Goal: Task Accomplishment & Management: Complete application form

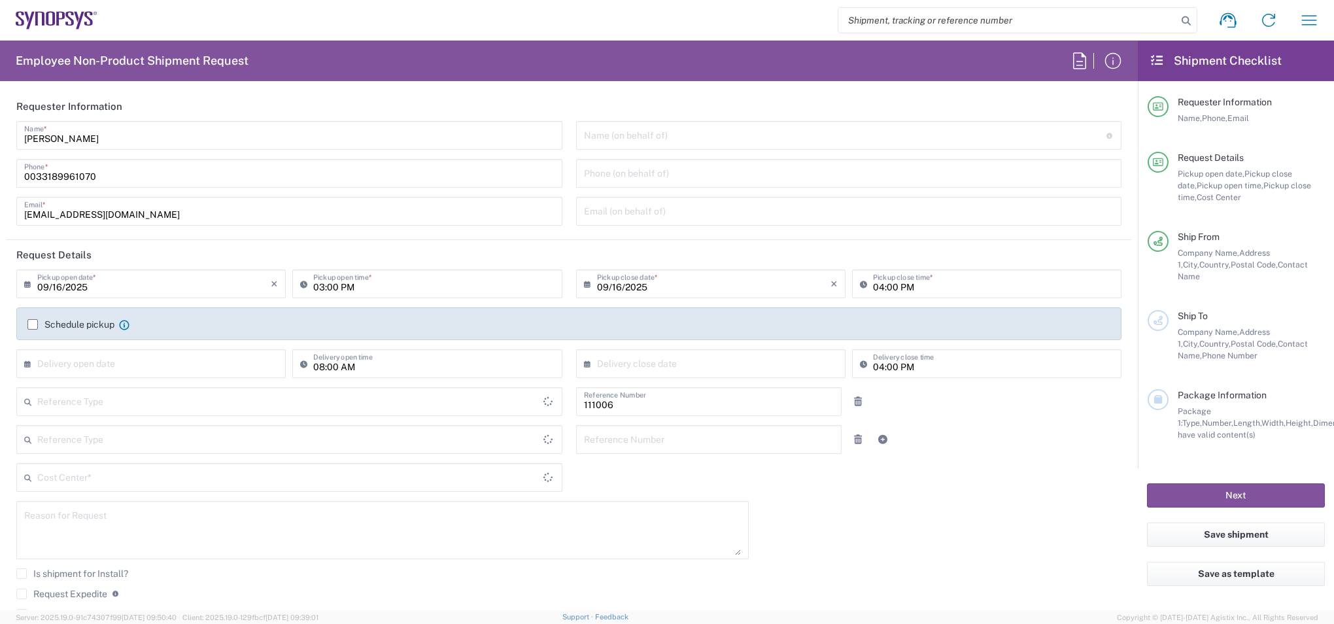
type input "FR65, FIN, EVE, IT 111006"
type input "Department"
type input "Delivered at Place"
type input "France"
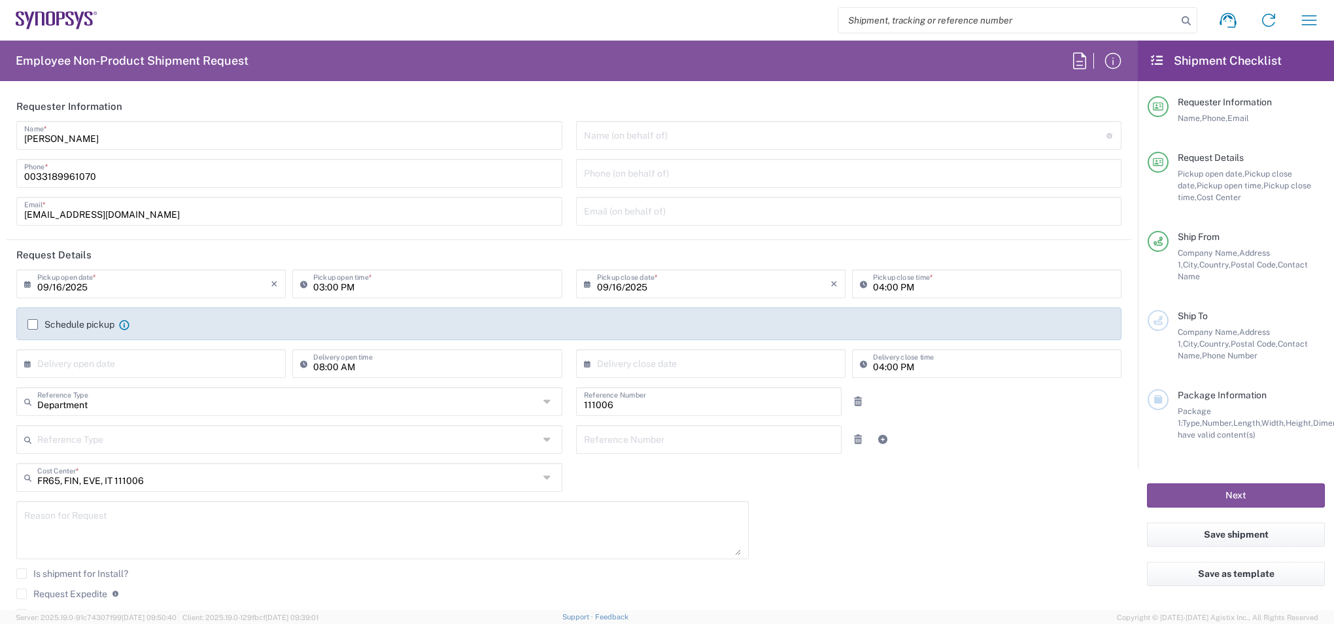
type input "Wissous/Rungis FR65"
drag, startPoint x: 57, startPoint y: 171, endPoint x: 247, endPoint y: 182, distance: 190.6
click at [247, 182] on input "0033189961070" at bounding box center [289, 172] width 531 height 23
type input "0033671818273"
click at [304, 282] on icon at bounding box center [306, 283] width 13 height 21
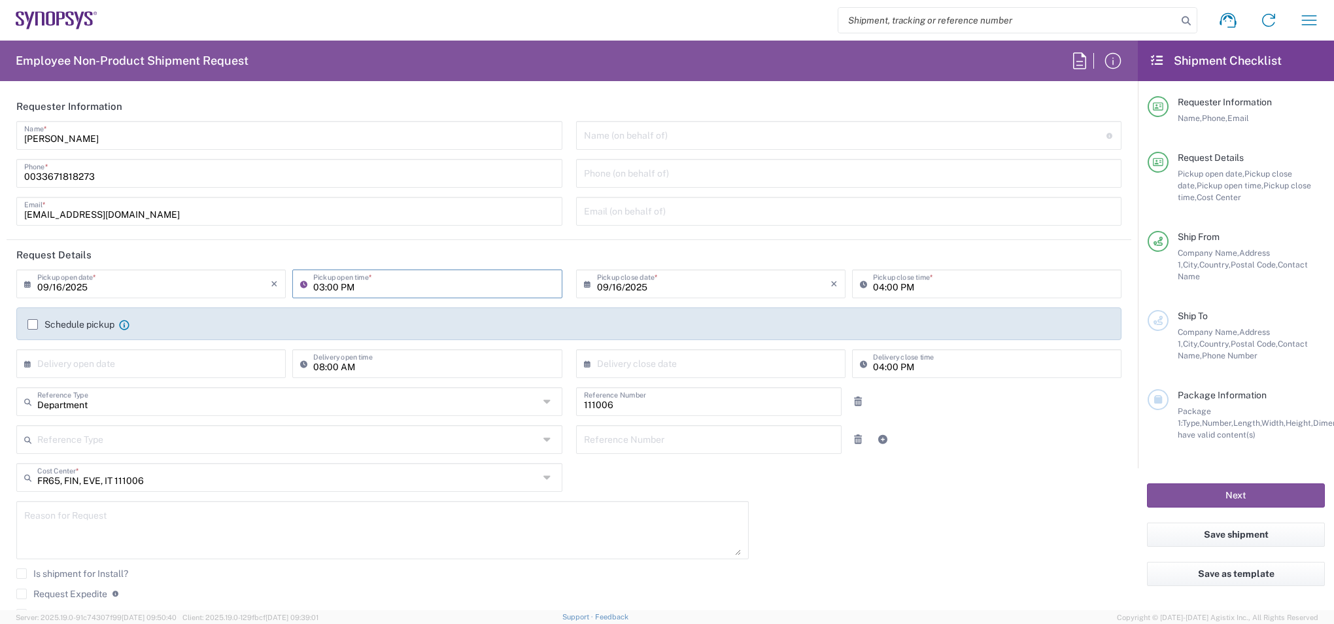
click at [192, 289] on input "09/16/2025" at bounding box center [154, 282] width 234 height 23
click at [154, 383] on span "17" at bounding box center [154, 384] width 20 height 18
type input "09/17/2025"
click at [313, 287] on input "03:00 PM" at bounding box center [433, 282] width 241 height 23
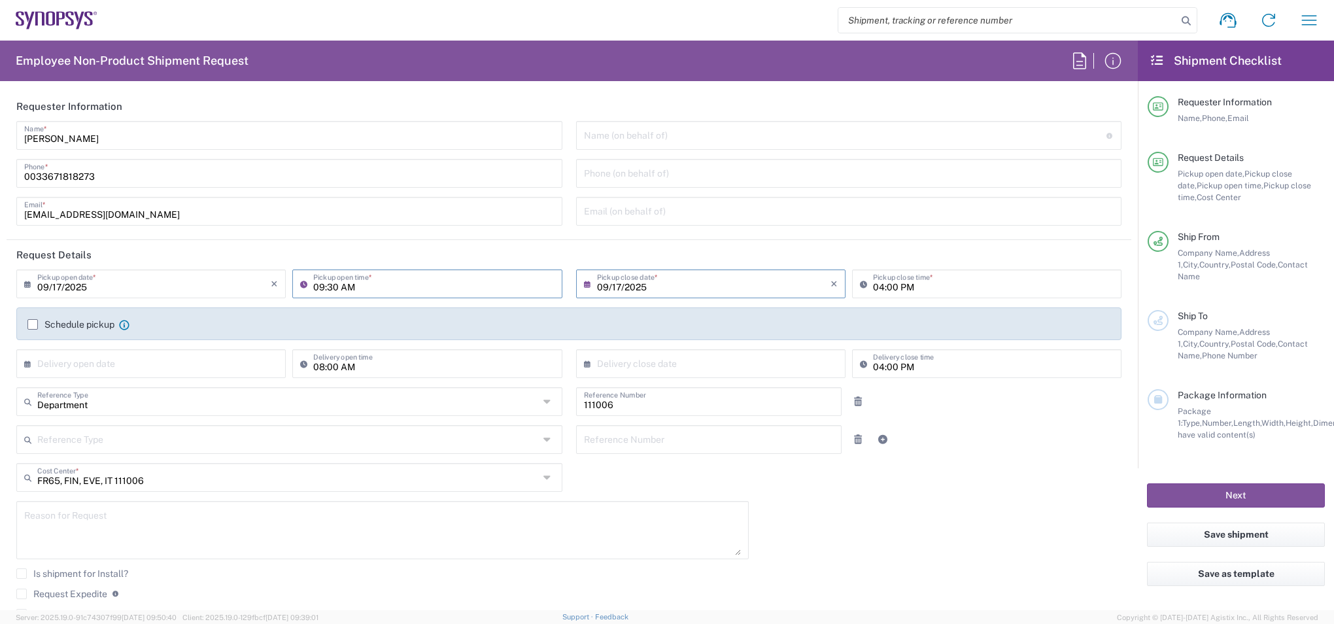
type input "09:30 AM"
click at [613, 287] on input "09/17/2025" at bounding box center [714, 282] width 234 height 23
click at [876, 288] on input "04:00 PM" at bounding box center [993, 282] width 241 height 23
type input "11:30 AM"
click at [973, 421] on div "Department Reference Type Department Customer Ref Invoice Number Purchase Order…" at bounding box center [569, 406] width 1119 height 38
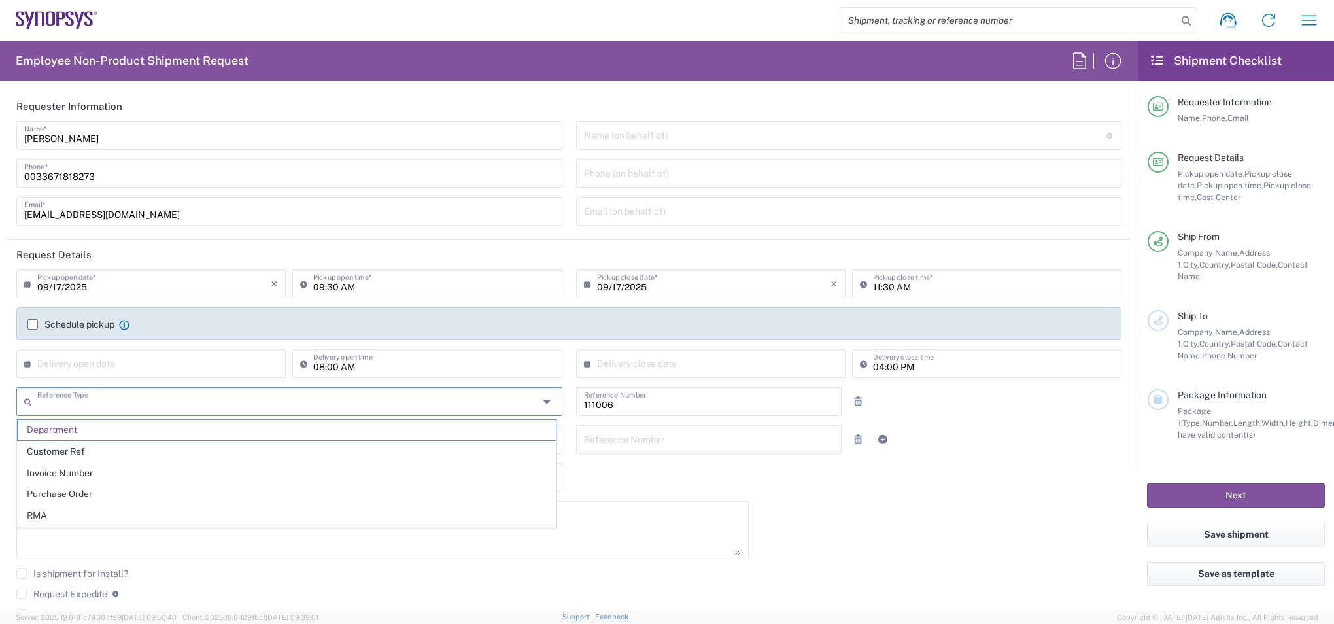
click at [164, 389] on input "text" at bounding box center [288, 400] width 502 height 23
click at [139, 404] on input "text" at bounding box center [288, 400] width 502 height 23
click at [78, 489] on span "Purchase Order" at bounding box center [287, 494] width 538 height 20
type input "Purchase Order"
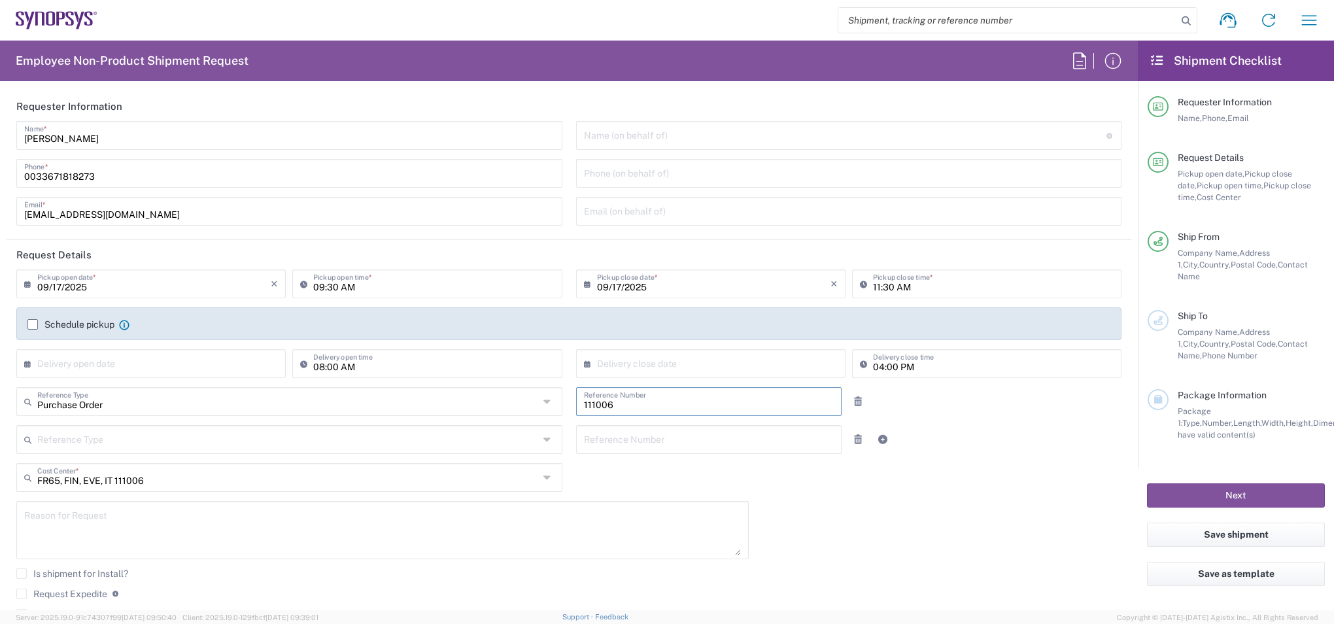
drag, startPoint x: 692, startPoint y: 406, endPoint x: 522, endPoint y: 404, distance: 170.1
click at [522, 404] on div "Purchase Order Reference Type Department Customer Ref Invoice Number Purchase O…" at bounding box center [569, 406] width 1119 height 38
paste input "4800019829"
type input "4800019829"
click at [886, 514] on div "09/17/2025 × Pickup open date * Cancel Apply 09:30 AM Pickup open time * 09/17/…" at bounding box center [569, 469] width 1119 height 399
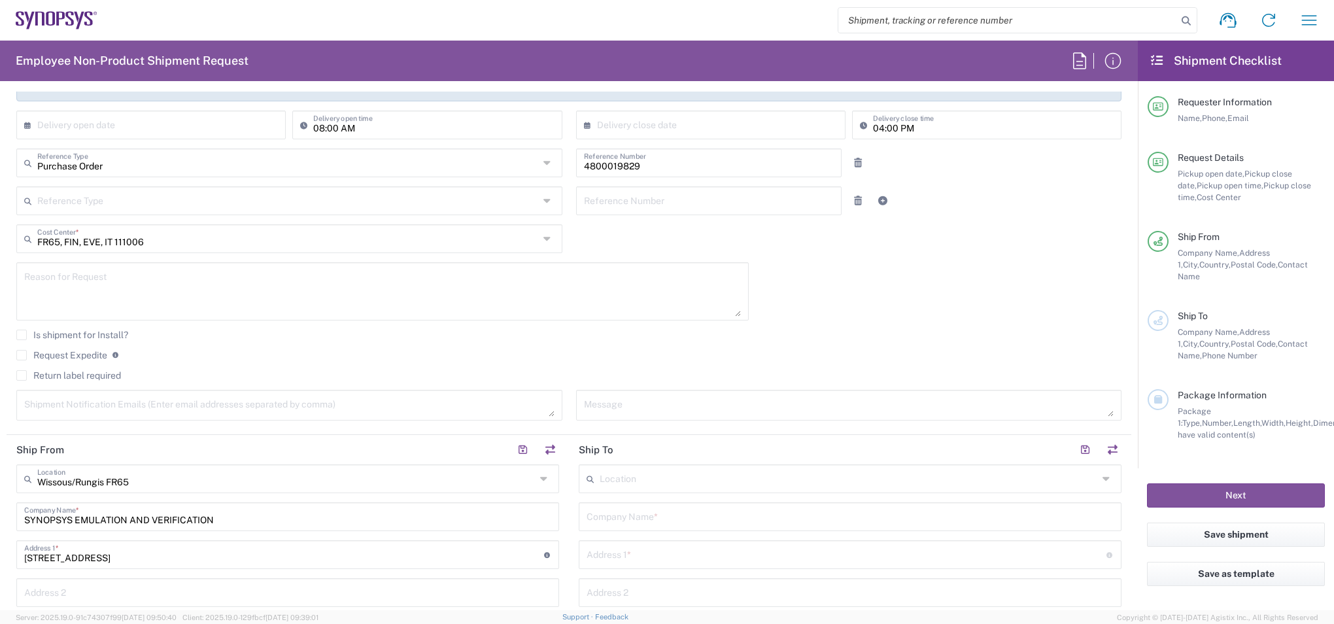
scroll to position [262, 0]
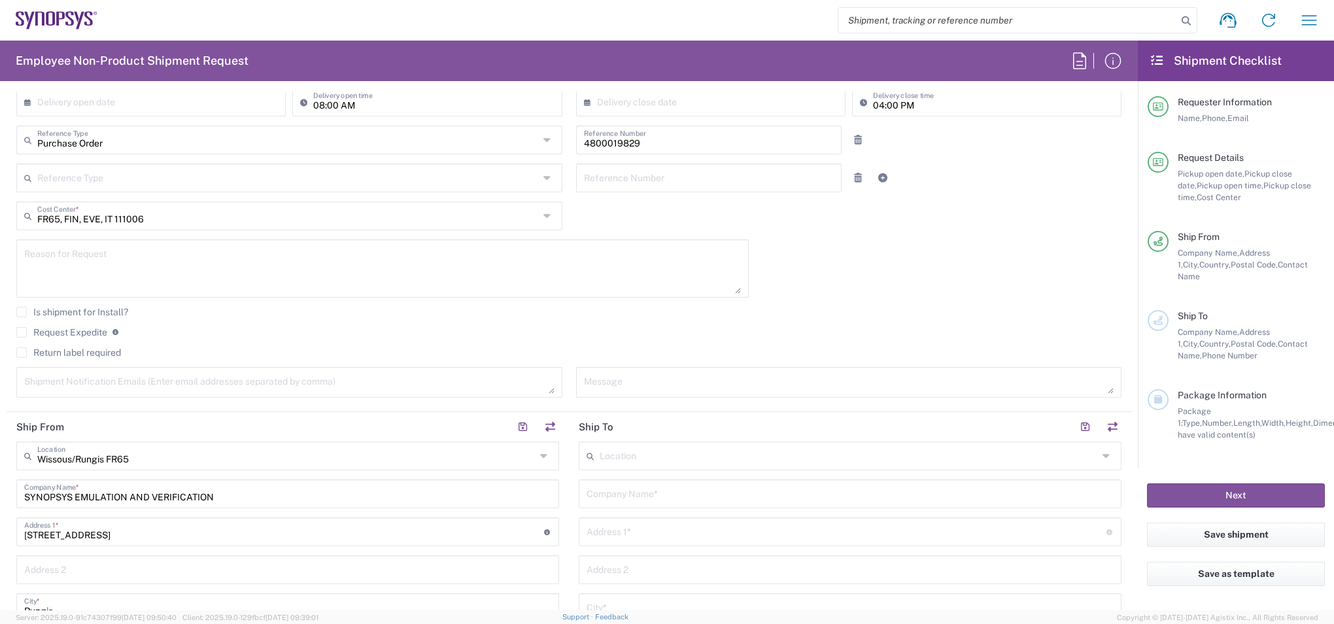
click at [77, 349] on label "Return label required" at bounding box center [68, 352] width 105 height 10
click at [22, 353] on input "Return label required" at bounding box center [22, 353] width 0 height 0
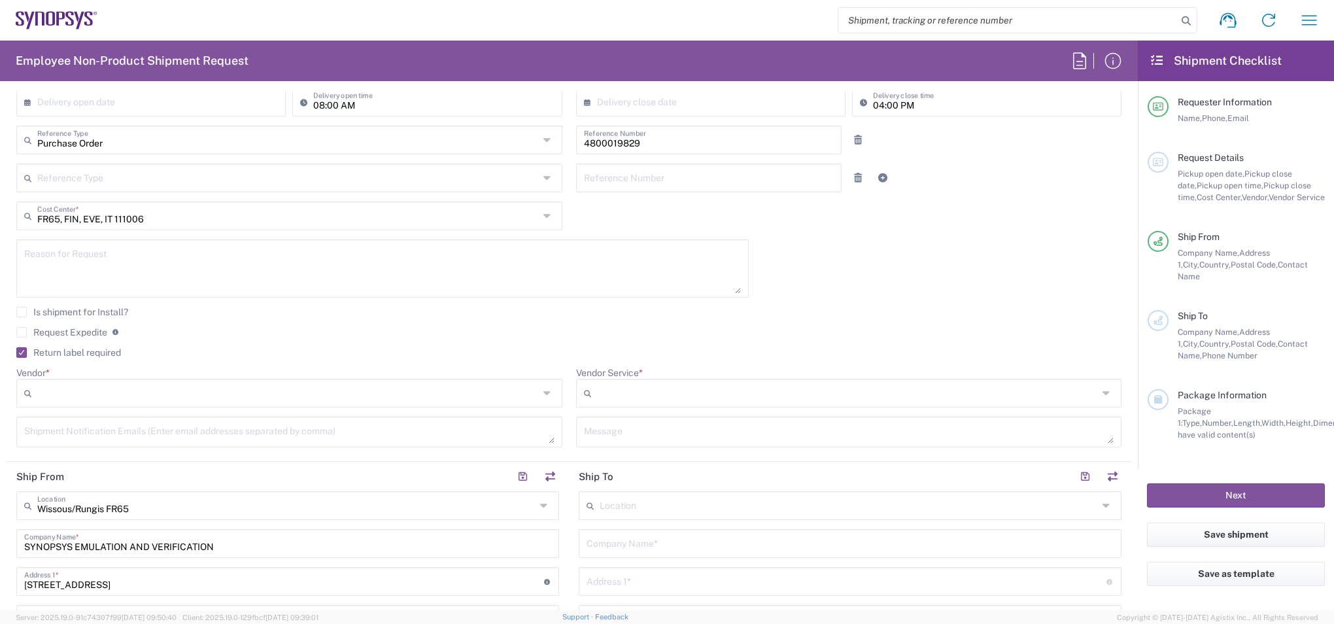
click at [133, 390] on input "Vendor *" at bounding box center [288, 393] width 502 height 21
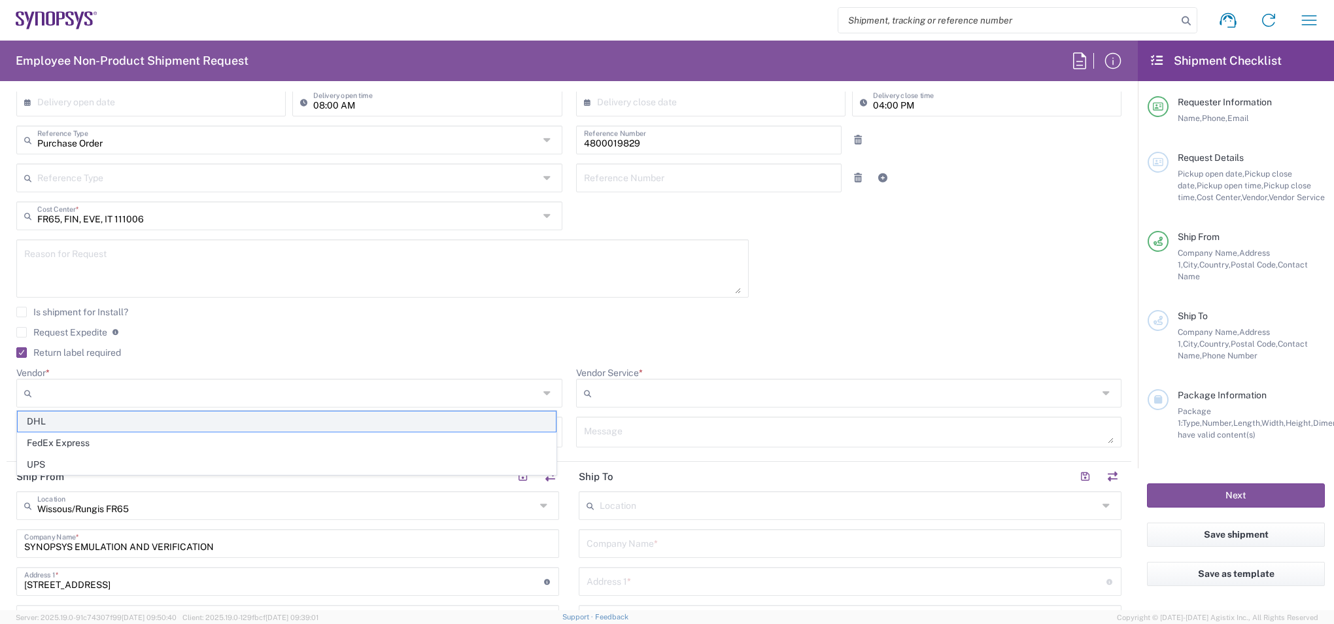
click at [100, 419] on span "DHL" at bounding box center [287, 421] width 538 height 20
type input "DHL"
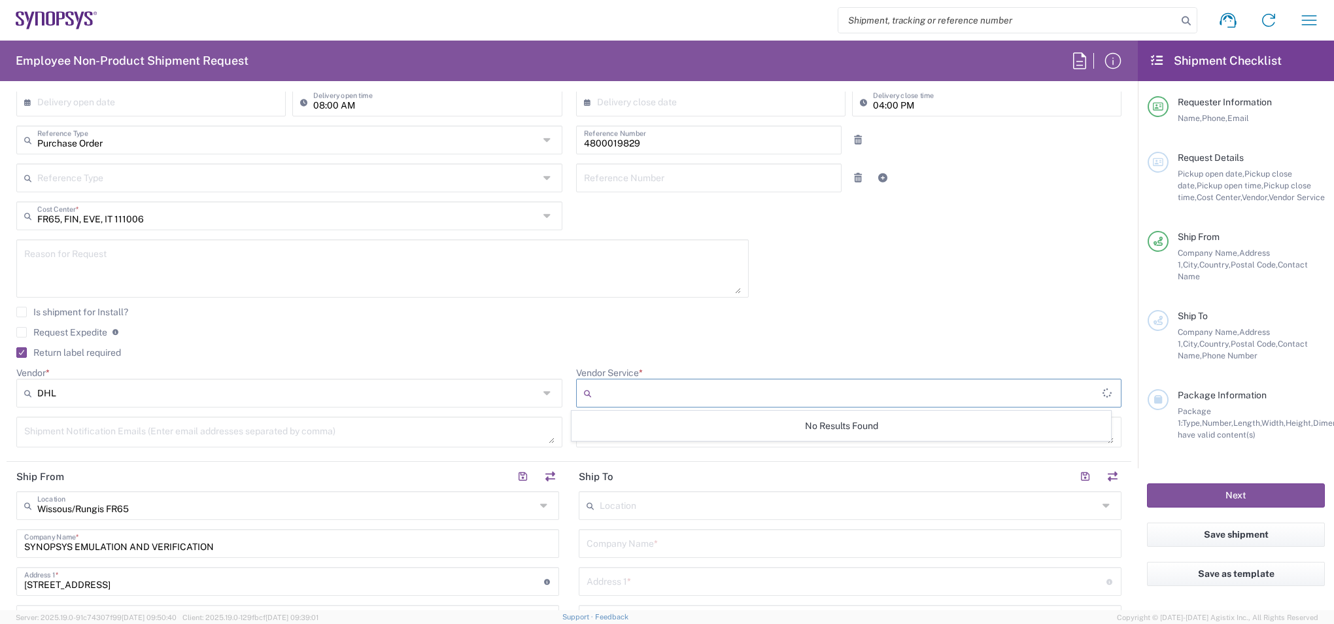
click at [611, 390] on input "Vendor Service *" at bounding box center [850, 393] width 506 height 21
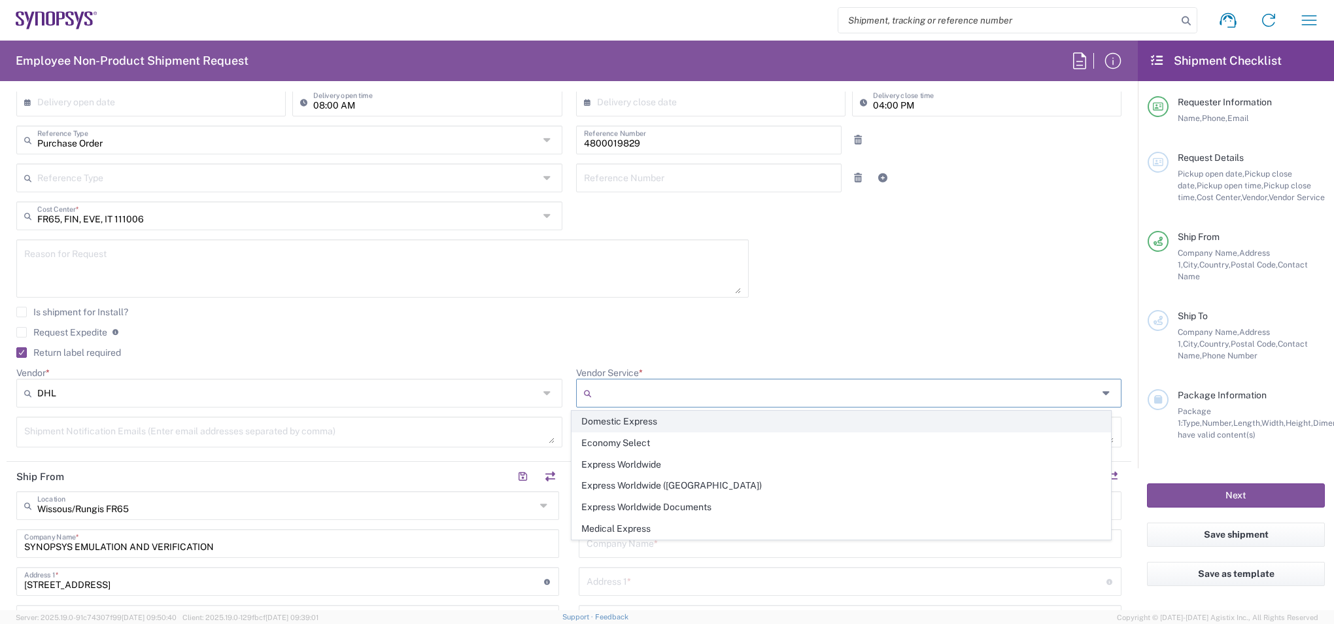
click at [625, 423] on span "Domestic Express" at bounding box center [841, 421] width 538 height 20
type input "Domestic Express"
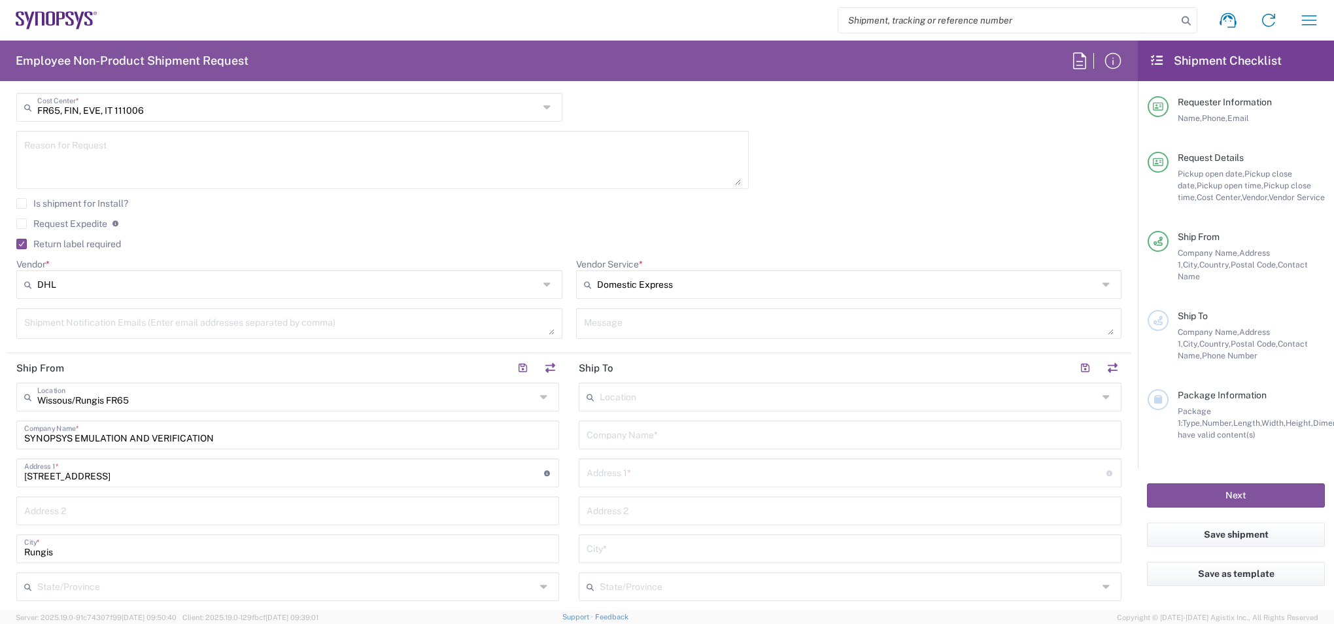
scroll to position [392, 0]
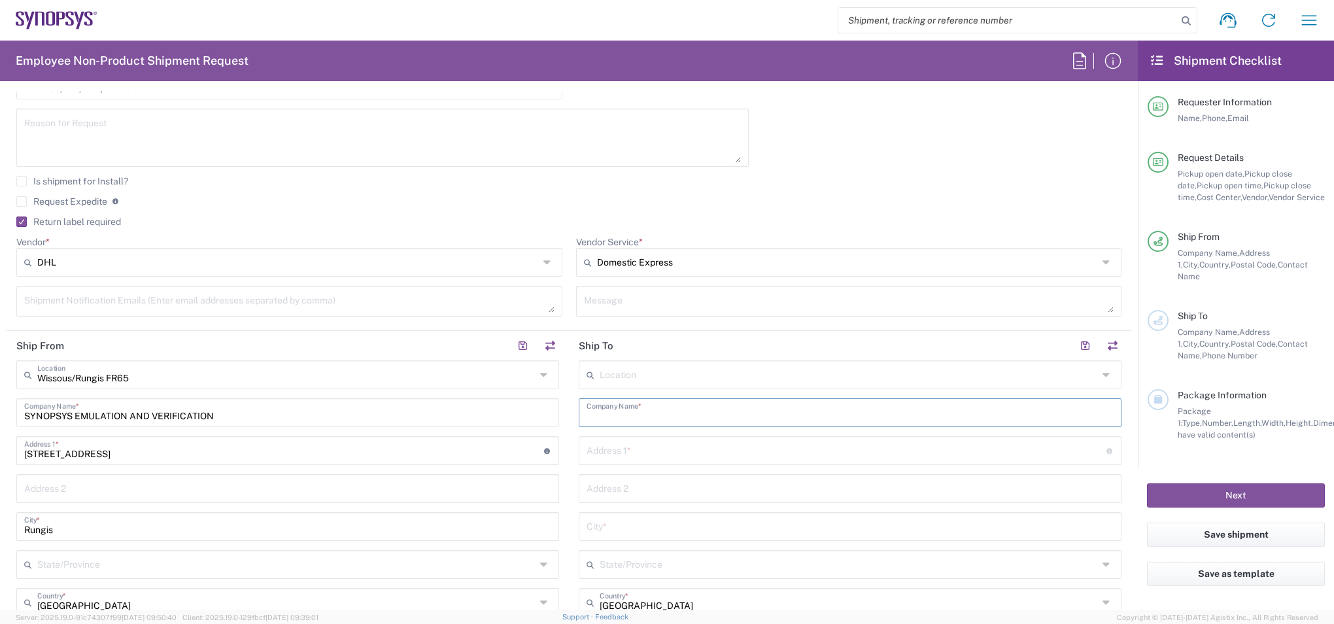
click at [659, 411] on input "text" at bounding box center [850, 411] width 527 height 23
paste input "Ansys Toulon"
paste input "Pauline Botta"
type input "Pauline Botta-Ansys Toulon"
click at [646, 455] on input "text" at bounding box center [847, 449] width 520 height 23
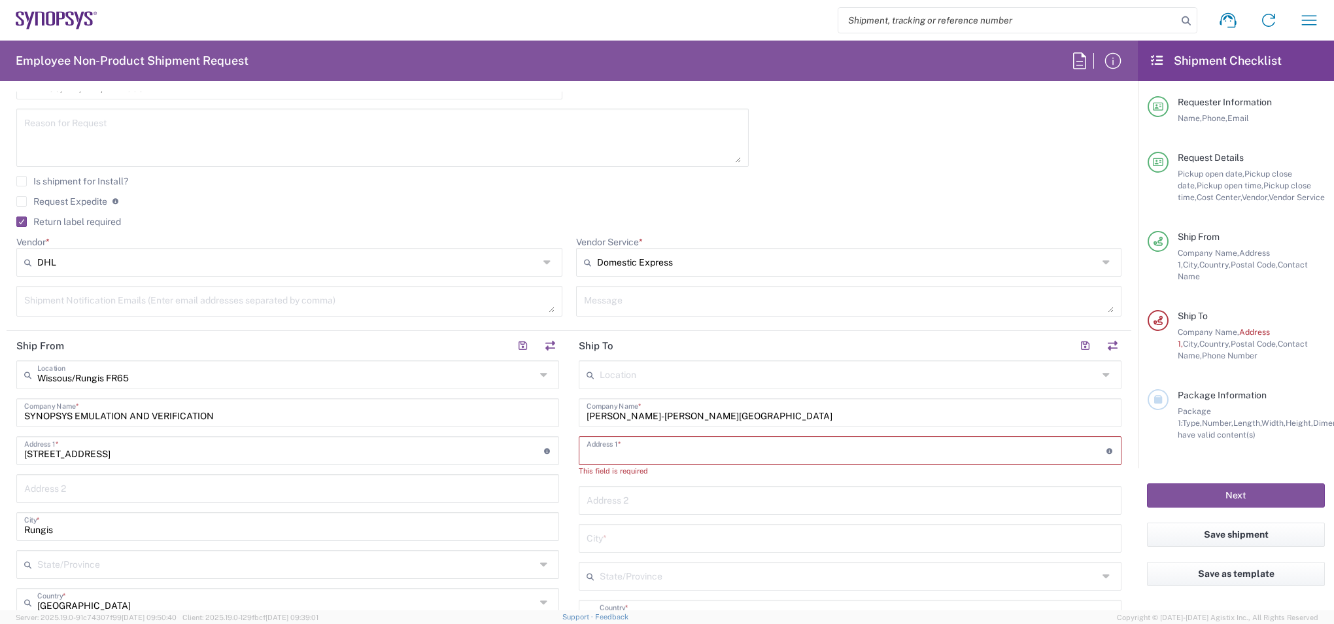
paste input "60 rue Parmentier"
type input "60 rue Parmentier"
click at [644, 527] on input "text" at bounding box center [850, 525] width 527 height 23
click at [659, 491] on input "text" at bounding box center [850, 487] width 527 height 23
paste input "83210 la Farlède"
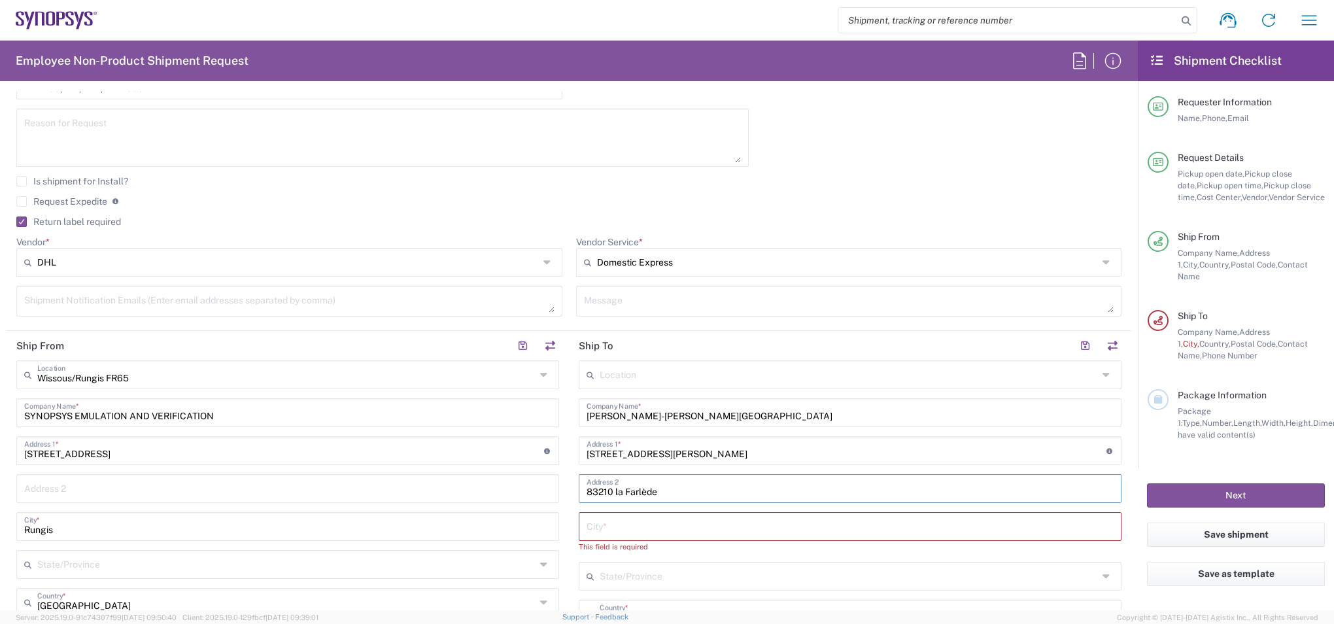
type input "83210 la Farlède"
click at [646, 519] on input "text" at bounding box center [850, 525] width 527 height 23
type input "D"
type input "Farled"
paste input "Toulon"
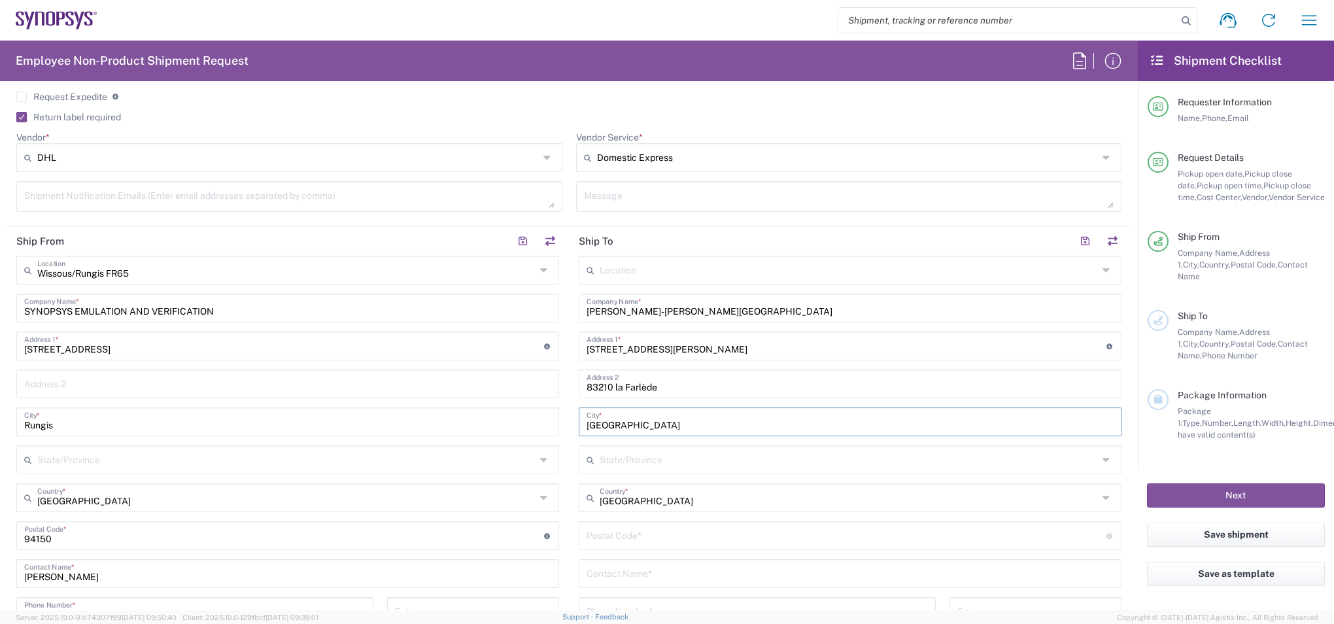
scroll to position [523, 0]
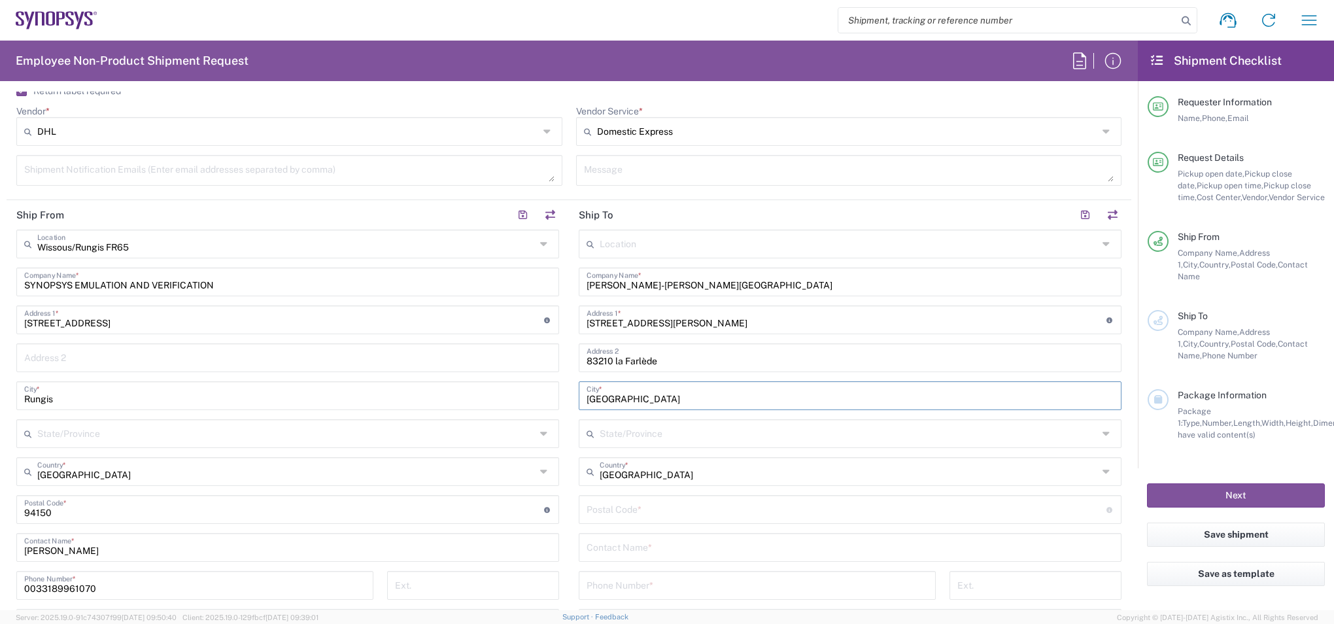
type input "Toulon"
click at [635, 502] on input "undefined" at bounding box center [847, 508] width 520 height 23
click at [603, 519] on input "undefined" at bounding box center [847, 508] width 520 height 23
type input "83210"
drag, startPoint x: 610, startPoint y: 363, endPoint x: 718, endPoint y: 353, distance: 109.0
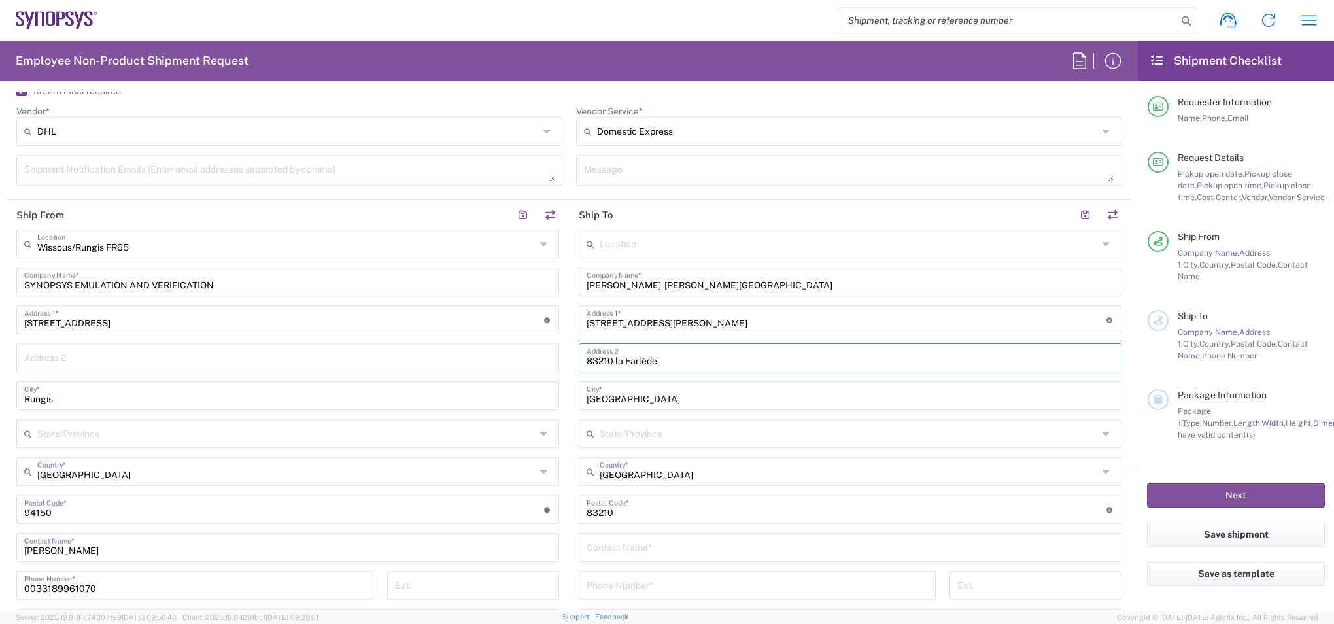
click at [718, 353] on input "83210 la Farlède" at bounding box center [850, 356] width 527 height 23
type input "8"
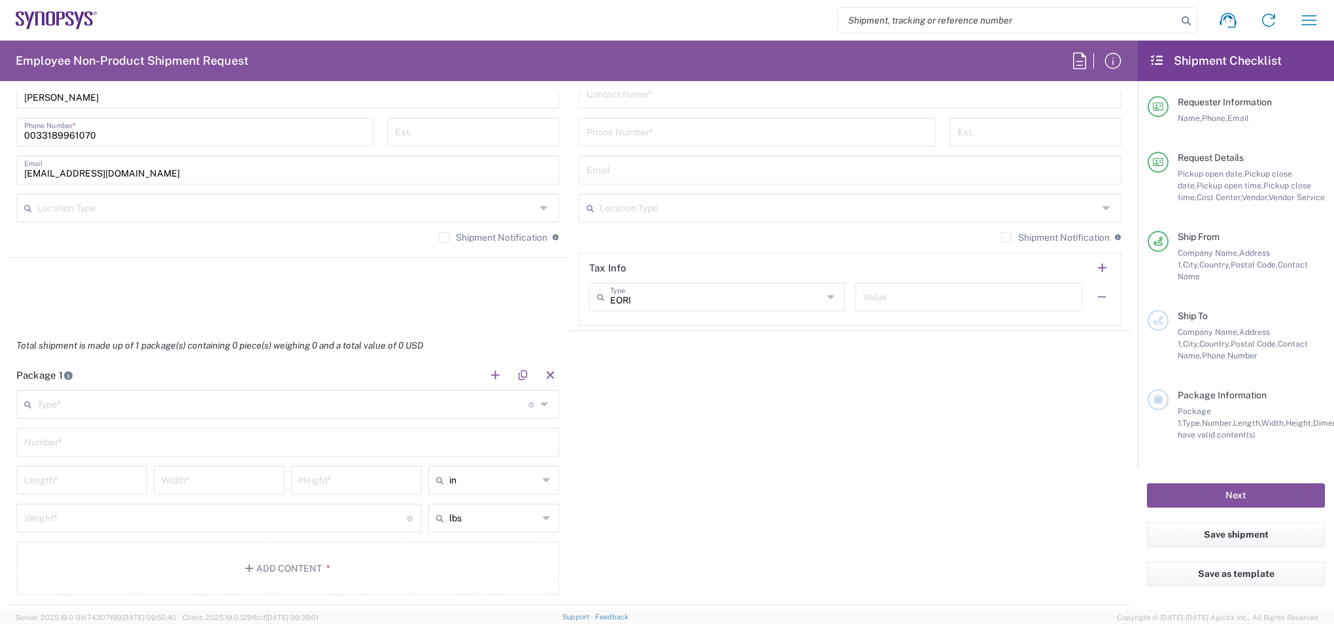
scroll to position [650, 0]
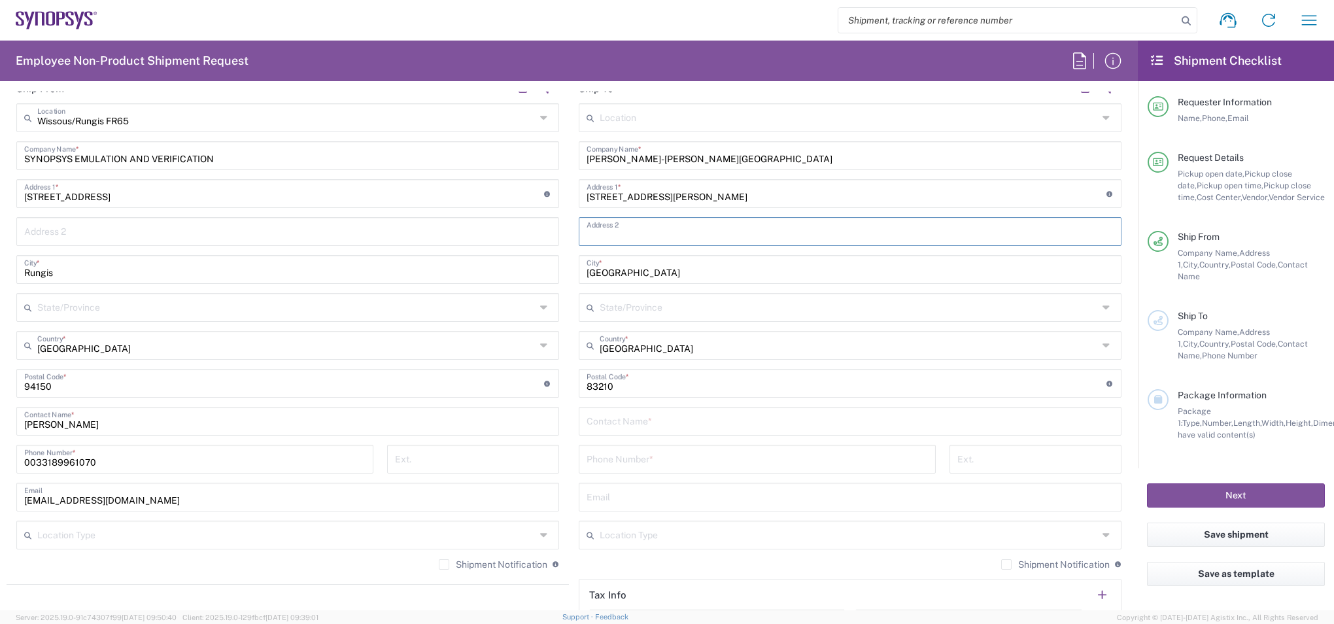
click at [732, 421] on input "text" at bounding box center [850, 420] width 527 height 23
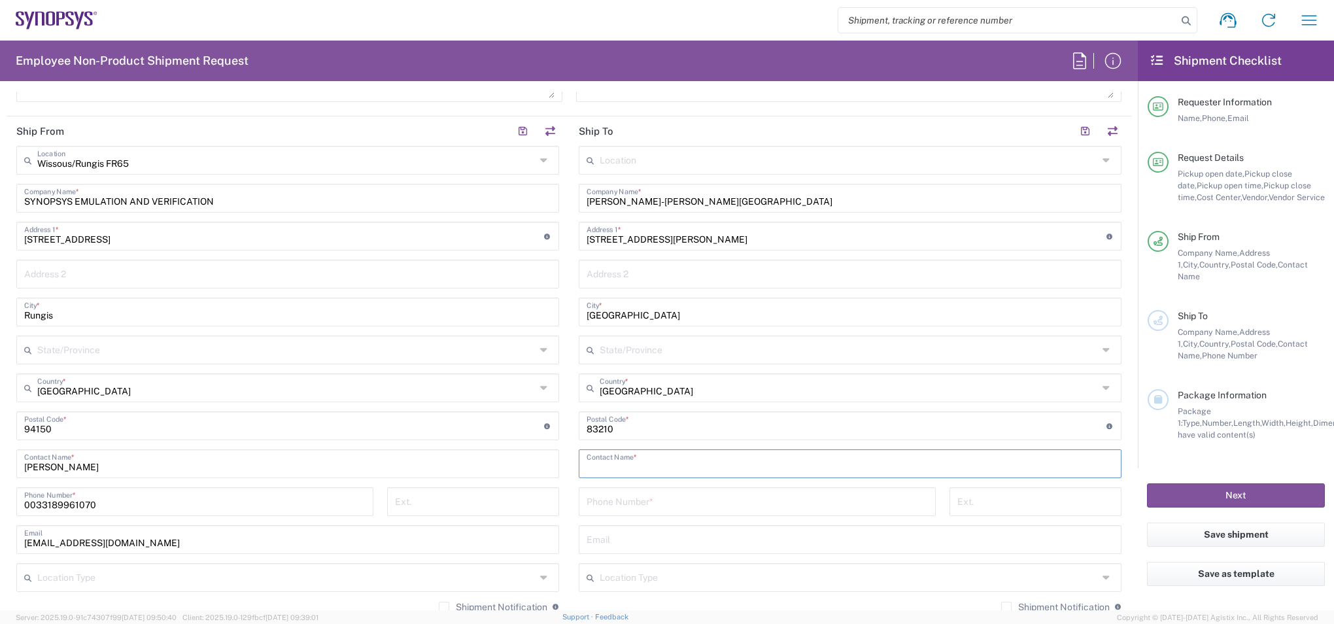
scroll to position [584, 0]
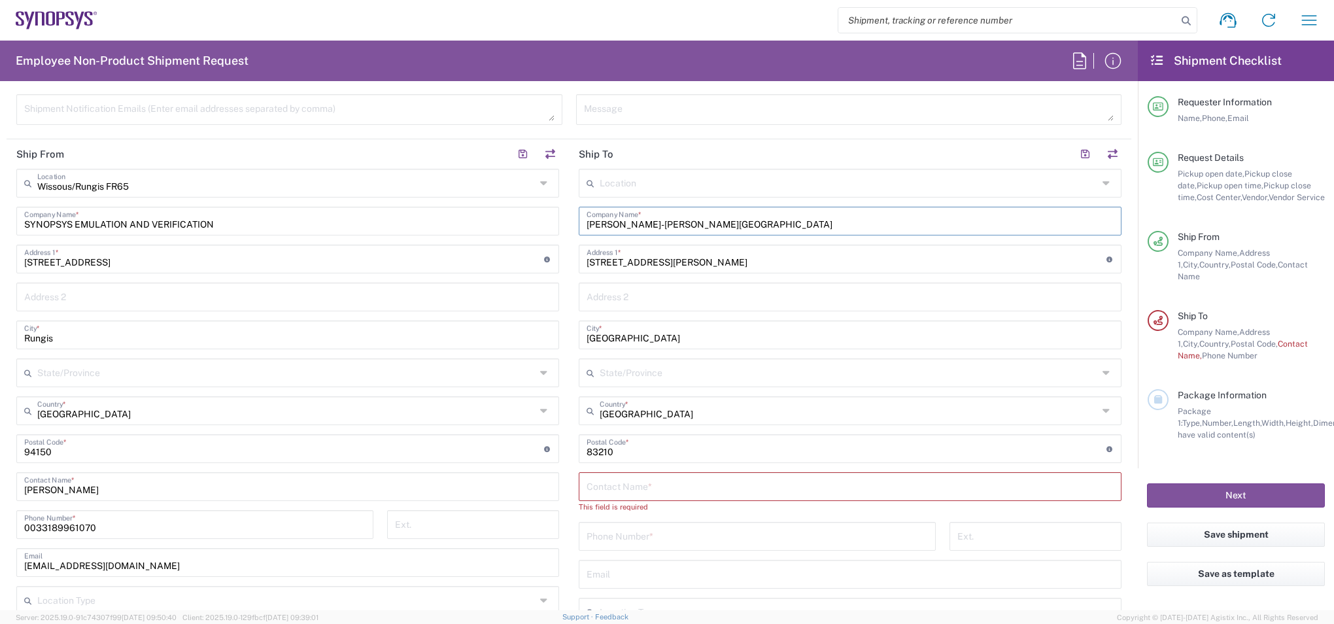
drag, startPoint x: 640, startPoint y: 227, endPoint x: 471, endPoint y: 206, distance: 170.1
click at [471, 206] on div "Ship From Wissous/Rungis FR65 Location Wissous/Rungis FR65 Aachen DE04 Agrate B…" at bounding box center [569, 437] width 1125 height 596
click at [665, 480] on input "text" at bounding box center [850, 485] width 527 height 23
paste input "Pauline Botta"
type input "Pauline Botta"
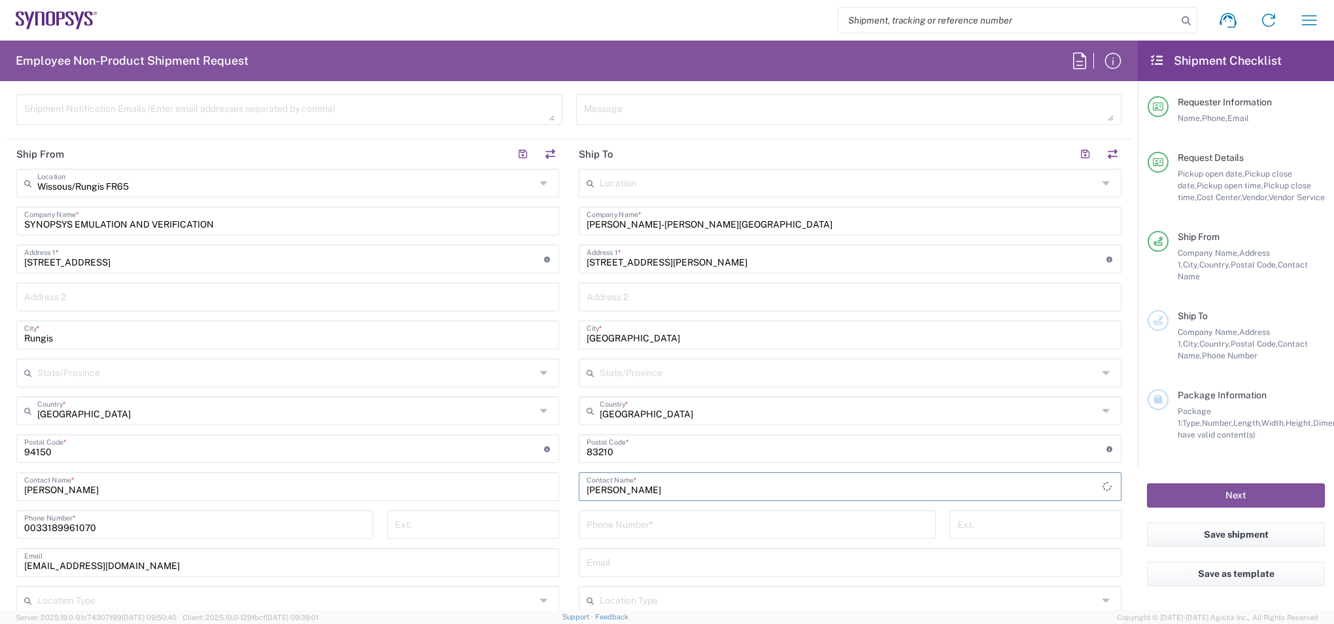
click at [674, 521] on input "tel" at bounding box center [757, 523] width 341 height 23
paste input "+33 7 86 34 75 55"
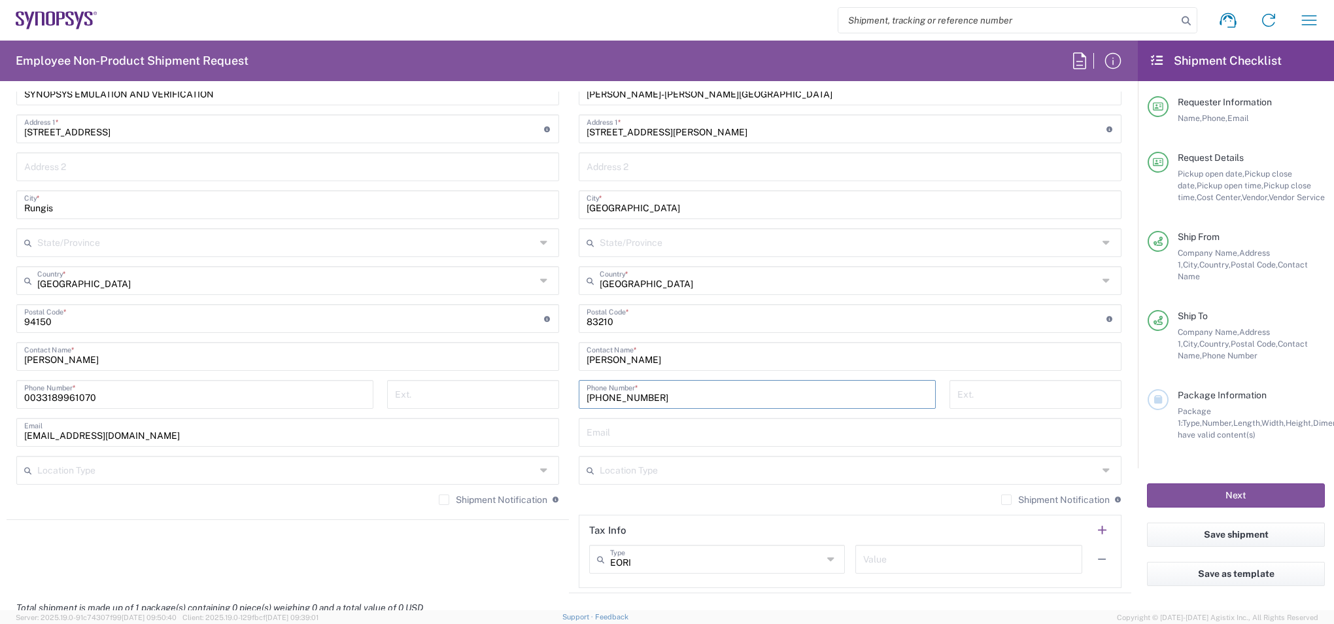
scroll to position [715, 0]
type input "+33 7 86 34 75 55"
click at [719, 432] on input "text" at bounding box center [850, 430] width 527 height 23
paste input "Pauline.Botta@synopsys.com"
click at [903, 431] on input "Pauline.Botta@synopsys.com" at bounding box center [850, 430] width 527 height 23
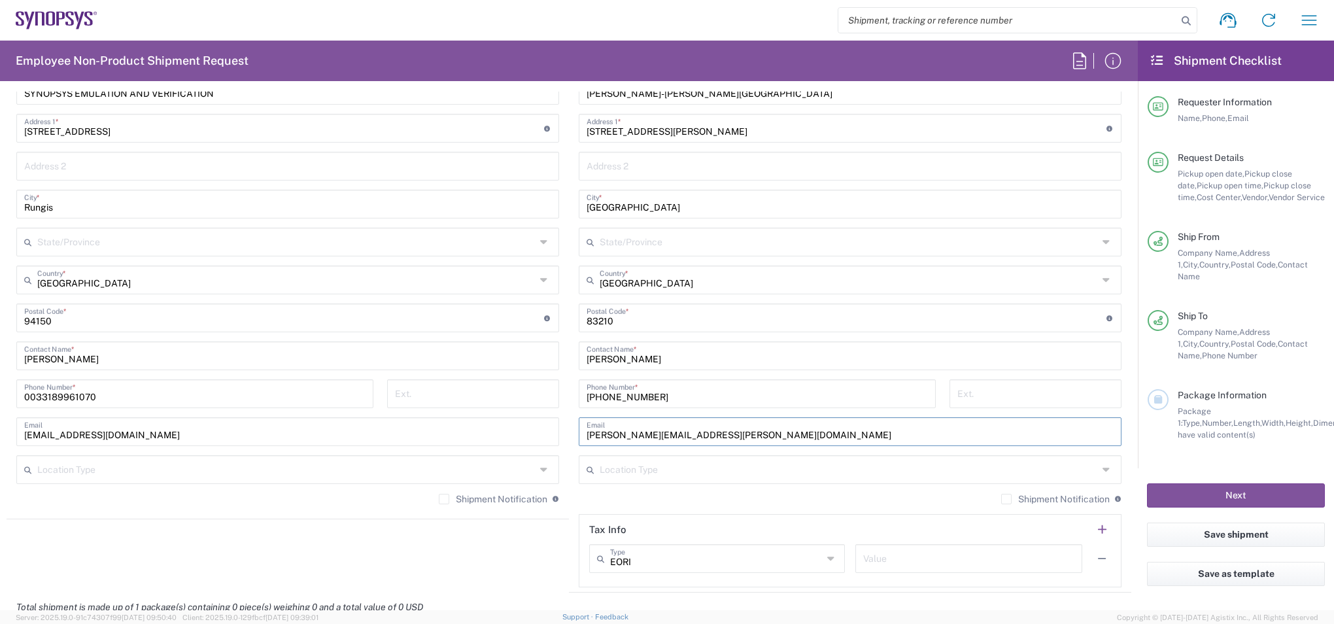
type input "Pauline.Botta@synopsys.com"
click at [1122, 525] on form "Requester Information Santosh Kumar Kuragayala Name * 0033671818273 Phone * kur…" at bounding box center [569, 351] width 1138 height 519
click at [439, 503] on label "Shipment Notification" at bounding box center [493, 499] width 109 height 10
click at [444, 499] on input "Shipment Notification" at bounding box center [444, 499] width 0 height 0
click at [1003, 501] on label "Shipment Notification" at bounding box center [1056, 499] width 109 height 10
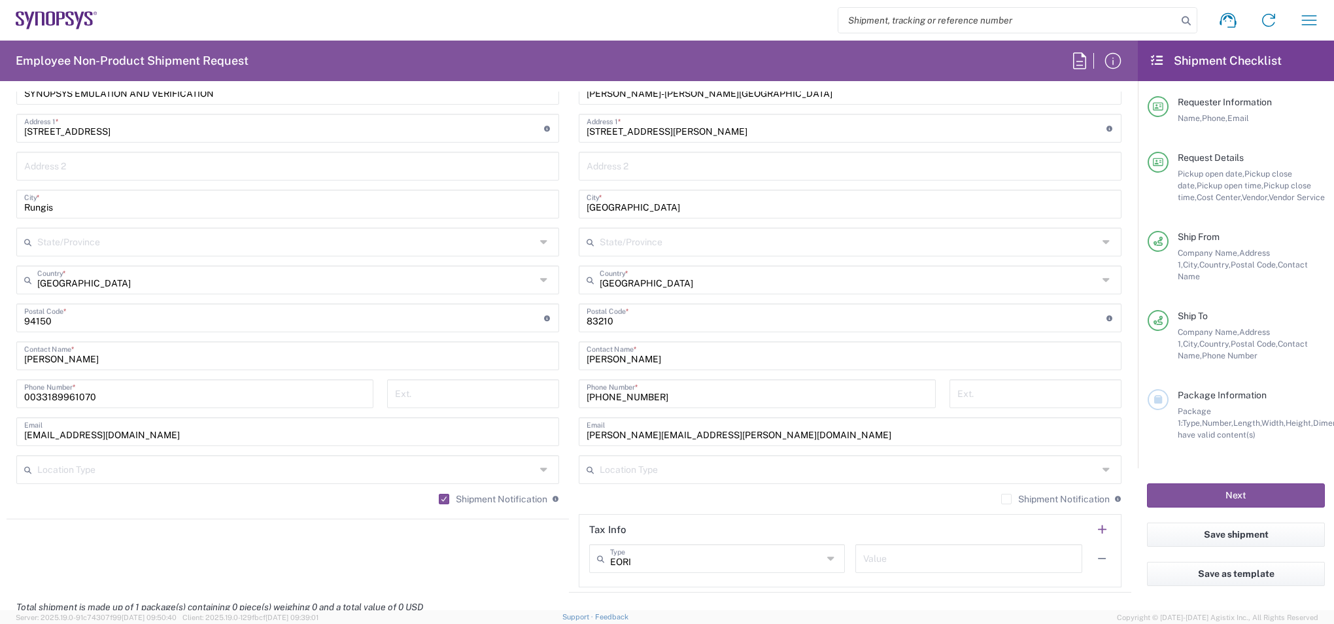
click at [1007, 499] on input "Shipment Notification" at bounding box center [1007, 499] width 0 height 0
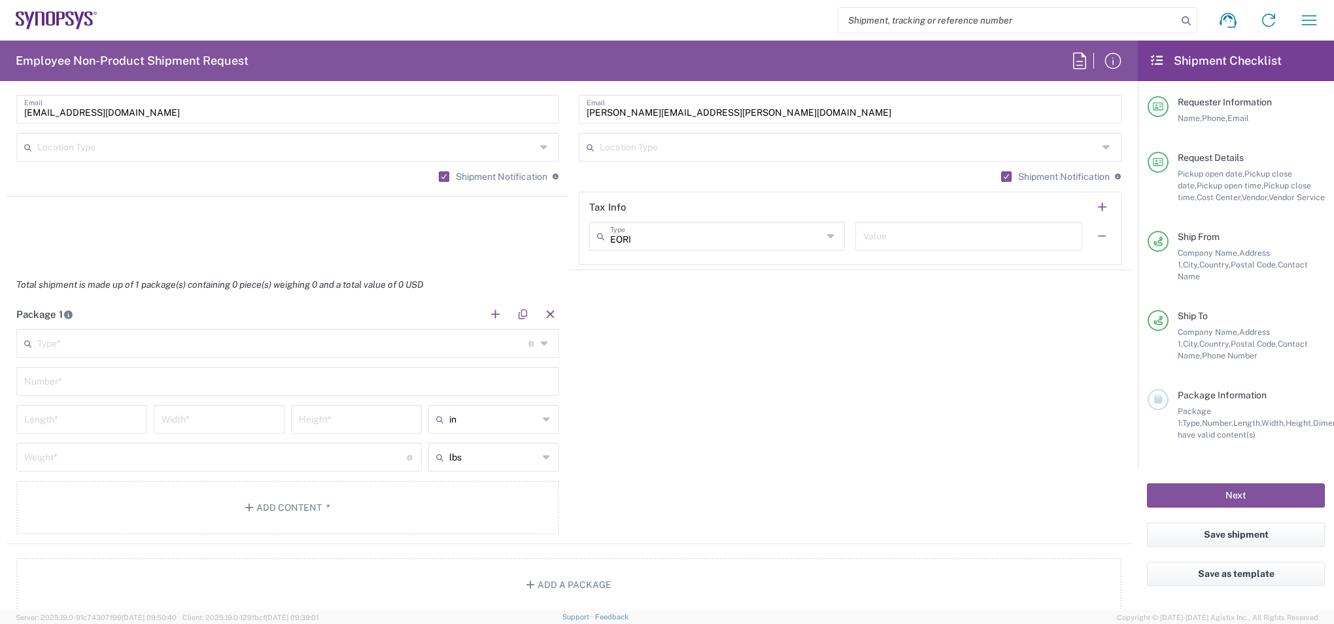
scroll to position [1042, 0]
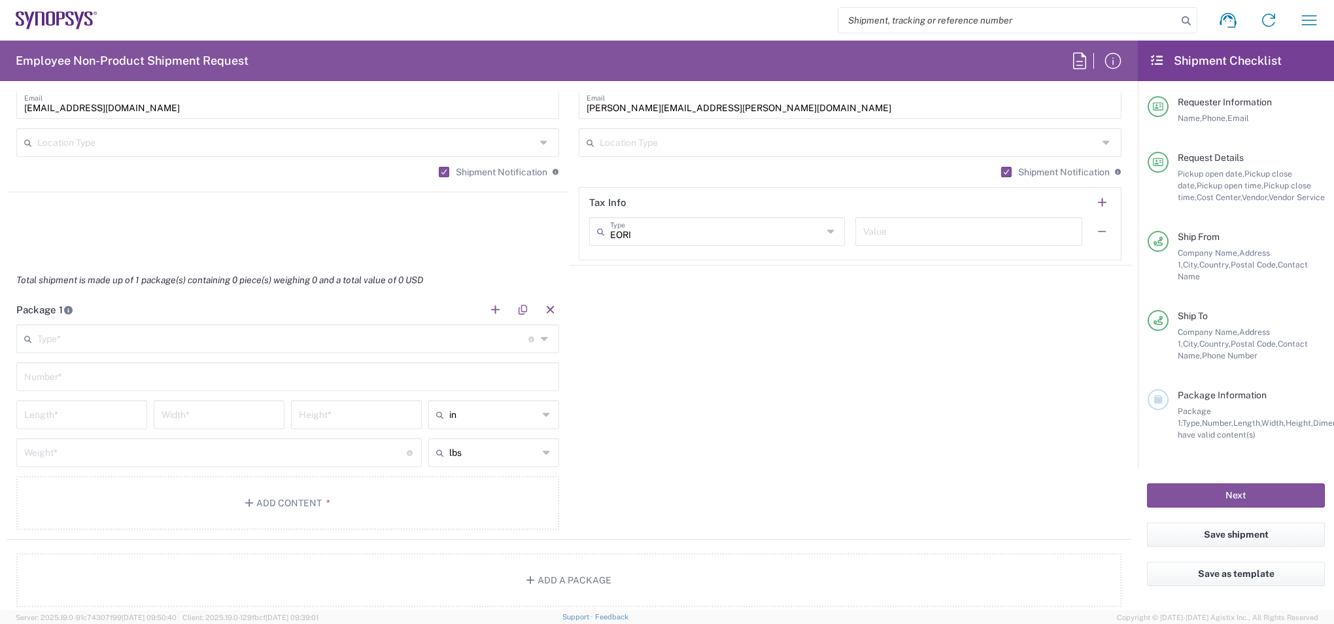
click at [542, 340] on icon at bounding box center [546, 338] width 10 height 21
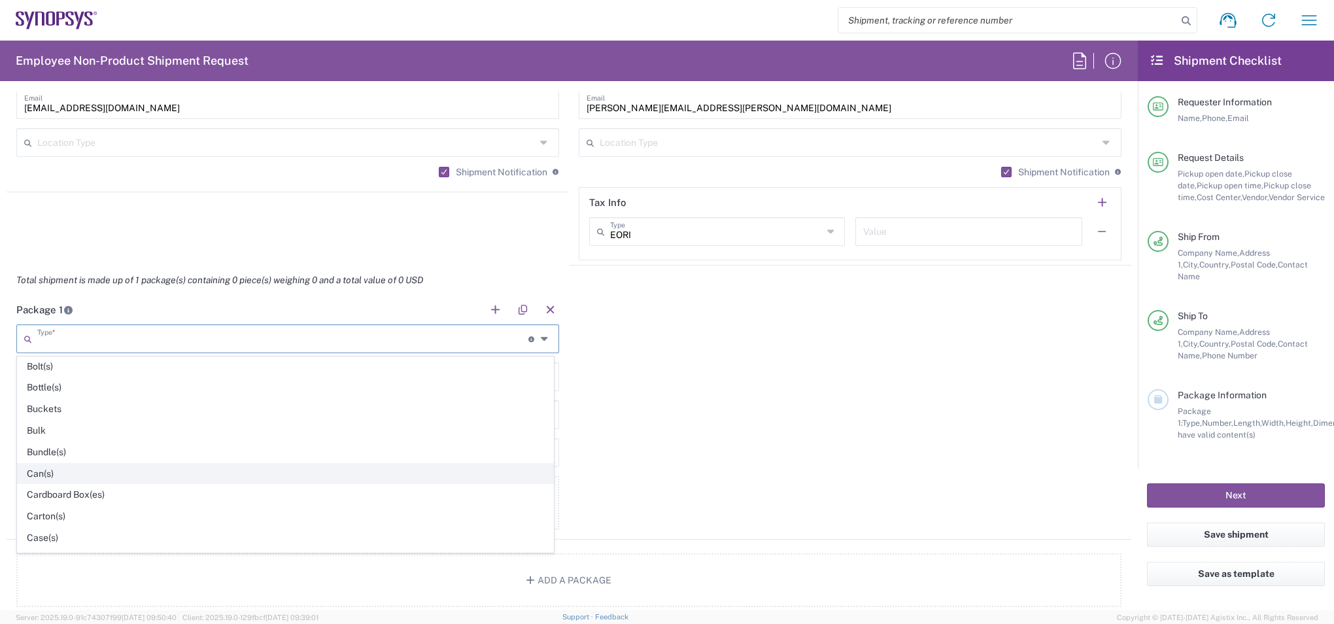
scroll to position [65, 0]
click at [97, 474] on span "Cardboard Box(es)" at bounding box center [286, 473] width 536 height 20
type input "Cardboard Box(es)"
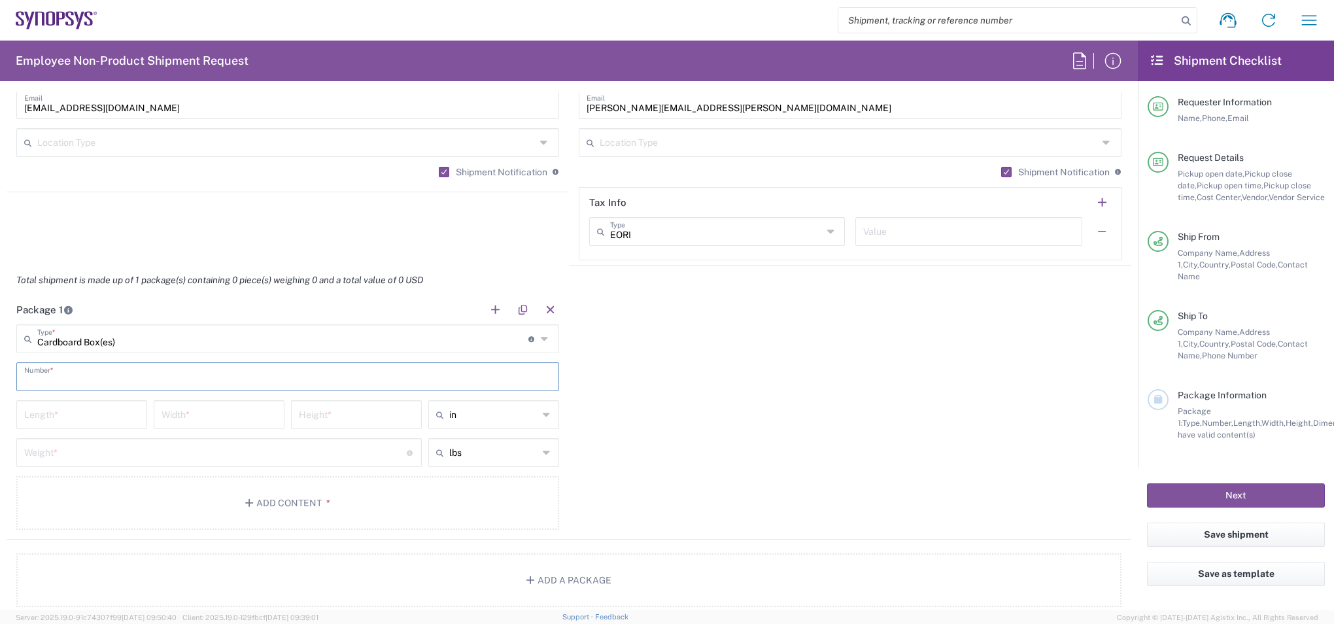
click at [133, 372] on input "text" at bounding box center [287, 375] width 527 height 23
type input "1"
click at [96, 412] on input "number" at bounding box center [81, 413] width 115 height 23
type input "55"
type input "7"
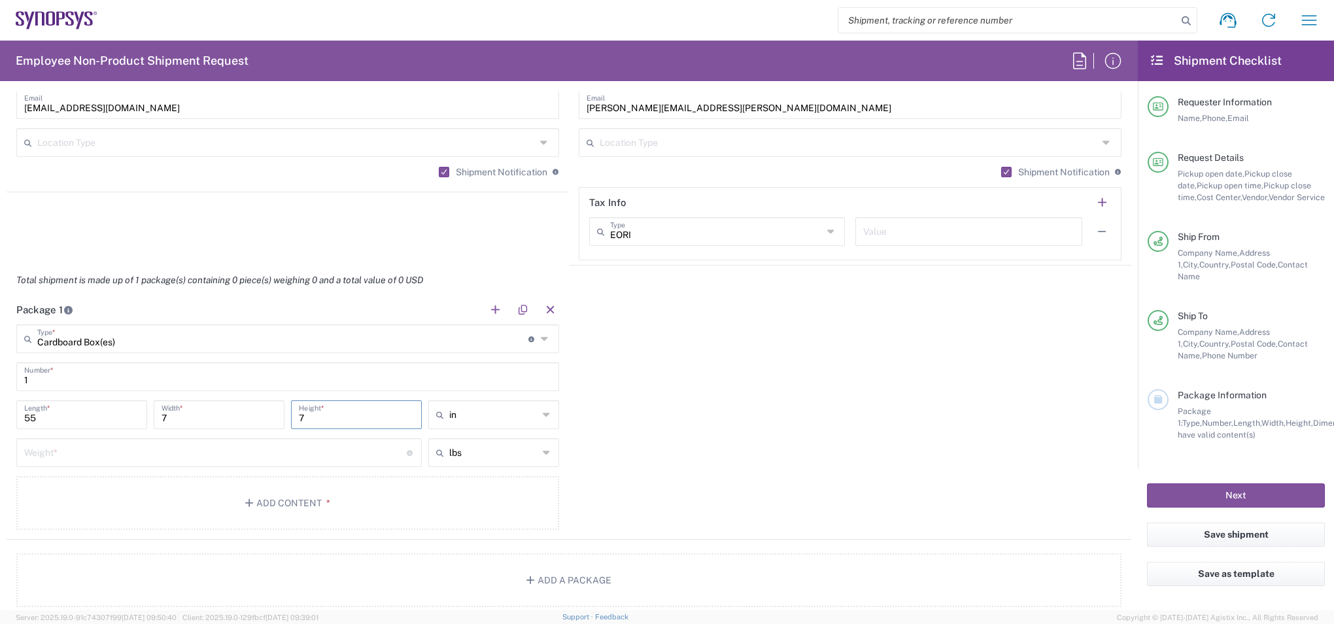
type input "7"
click at [474, 468] on span "cm" at bounding box center [489, 465] width 127 height 20
type input "139.7"
type input "17.78"
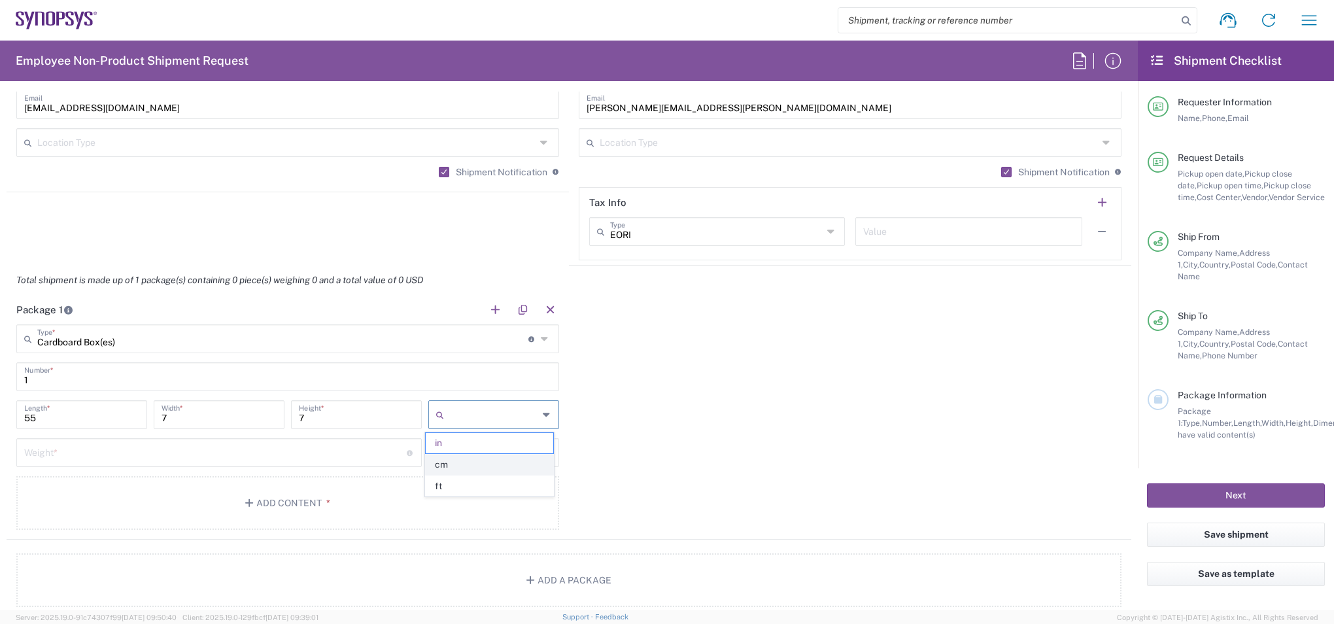
type input "cm"
drag, startPoint x: 88, startPoint y: 405, endPoint x: 4, endPoint y: 404, distance: 84.4
click at [4, 404] on form "Requester Information Santosh Kumar Kuragayala Name * 0033671818273 Phone * kur…" at bounding box center [569, 351] width 1138 height 519
type input "55"
type input "7"
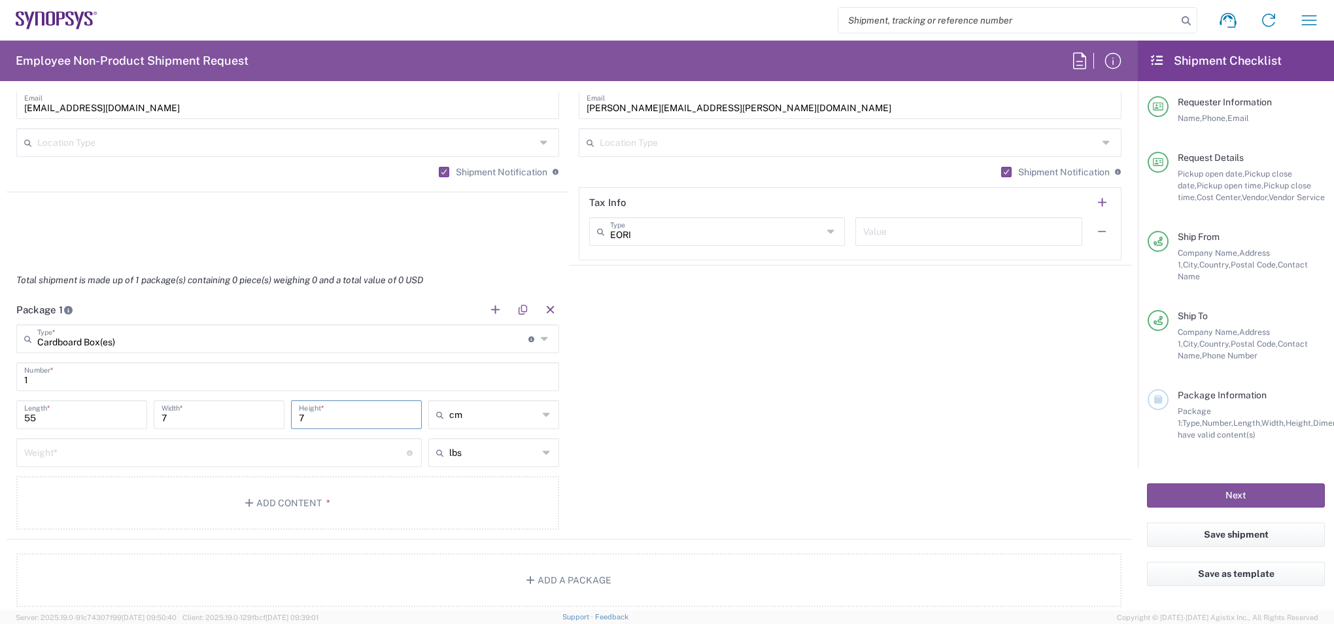
type input "7"
click at [483, 453] on input "text" at bounding box center [493, 452] width 89 height 21
click at [470, 495] on span "kgs" at bounding box center [489, 503] width 127 height 20
type input "kgs"
click at [304, 454] on input "number" at bounding box center [215, 451] width 383 height 23
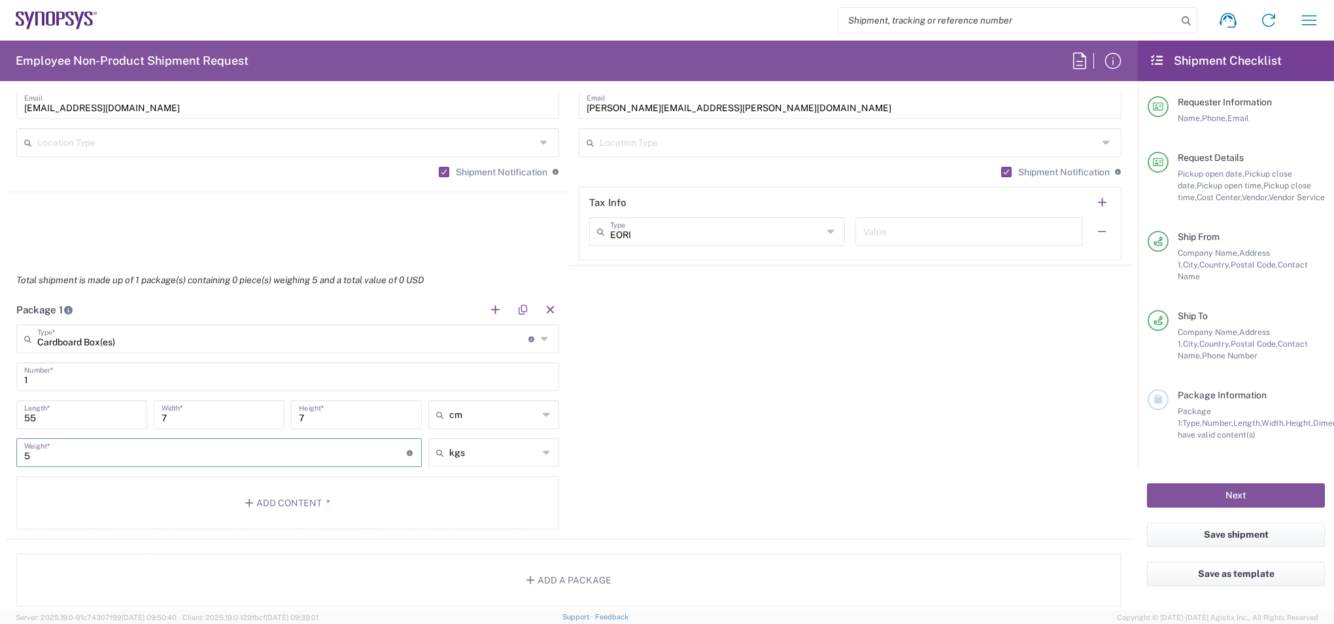
type input "5"
click at [729, 459] on div "Package 1 Cardboard Box(es) Type * Material used to package goods Bale(s) Baske…" at bounding box center [569, 417] width 1125 height 245
click at [333, 491] on button "Add Content *" at bounding box center [287, 503] width 543 height 54
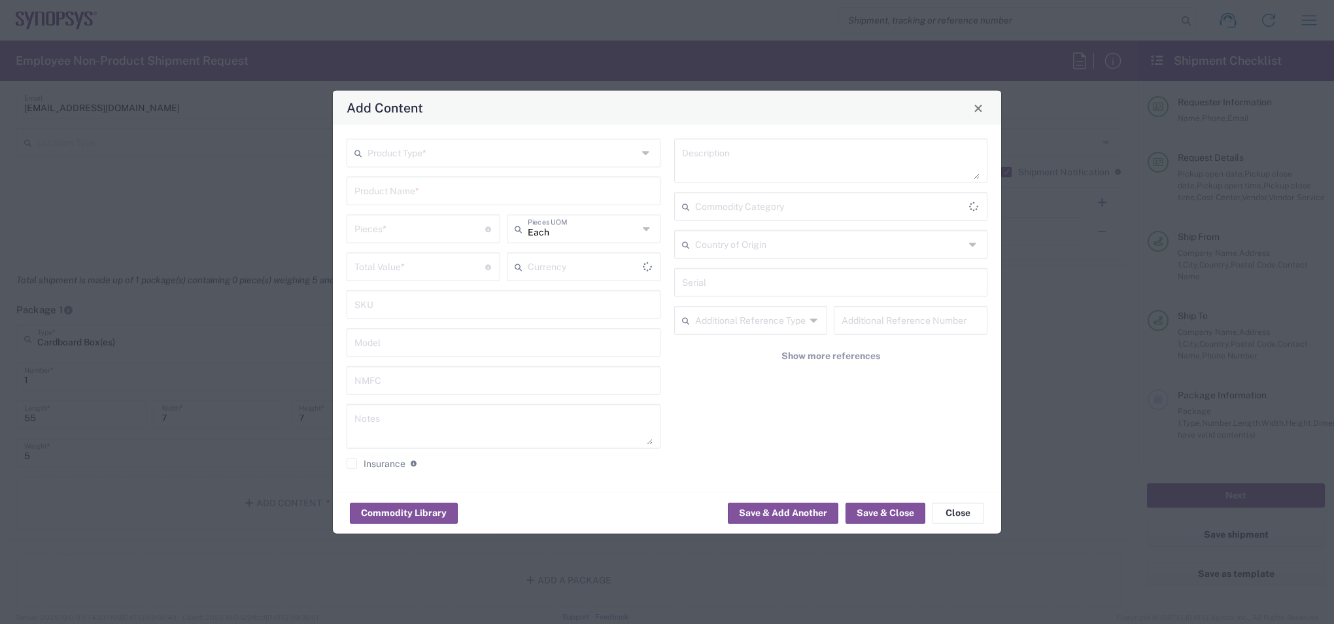
type input "US Dollar"
click at [575, 155] on input "text" at bounding box center [503, 152] width 270 height 23
click at [442, 181] on span "Documents" at bounding box center [503, 181] width 311 height 20
type input "Documents"
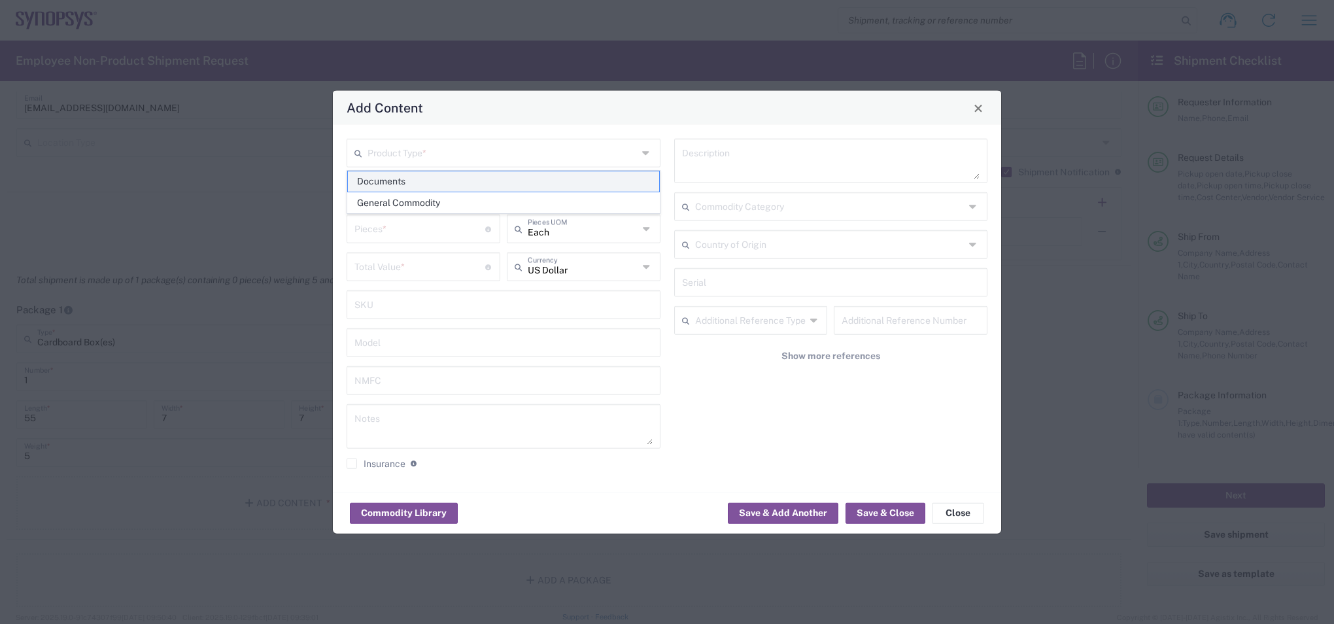
type input "1"
type textarea "Documents"
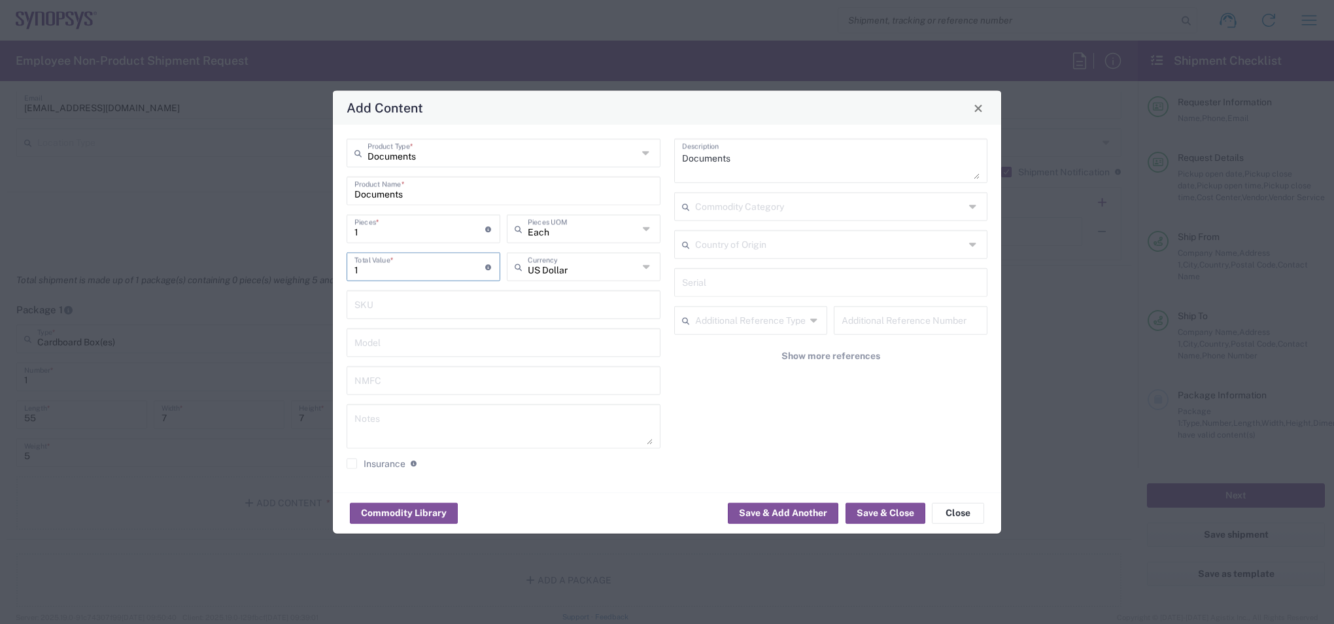
drag, startPoint x: 427, startPoint y: 271, endPoint x: 370, endPoint y: 268, distance: 57.7
click at [370, 268] on input "1" at bounding box center [420, 265] width 131 height 23
drag, startPoint x: 370, startPoint y: 268, endPoint x: 329, endPoint y: 266, distance: 40.6
click at [329, 266] on div "Add Content Documents Product Type * Documents Product Name * 1 Pieces * Number…" at bounding box center [667, 312] width 1334 height 624
type input "2000"
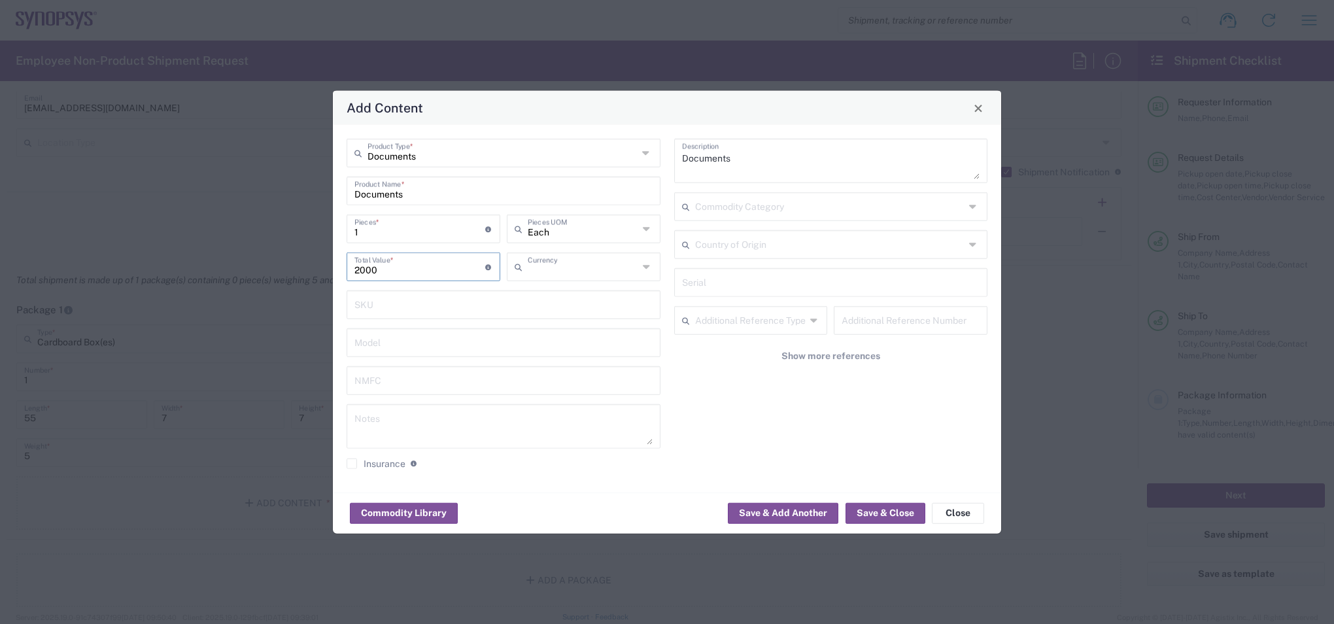
click at [545, 262] on input "text" at bounding box center [583, 265] width 111 height 23
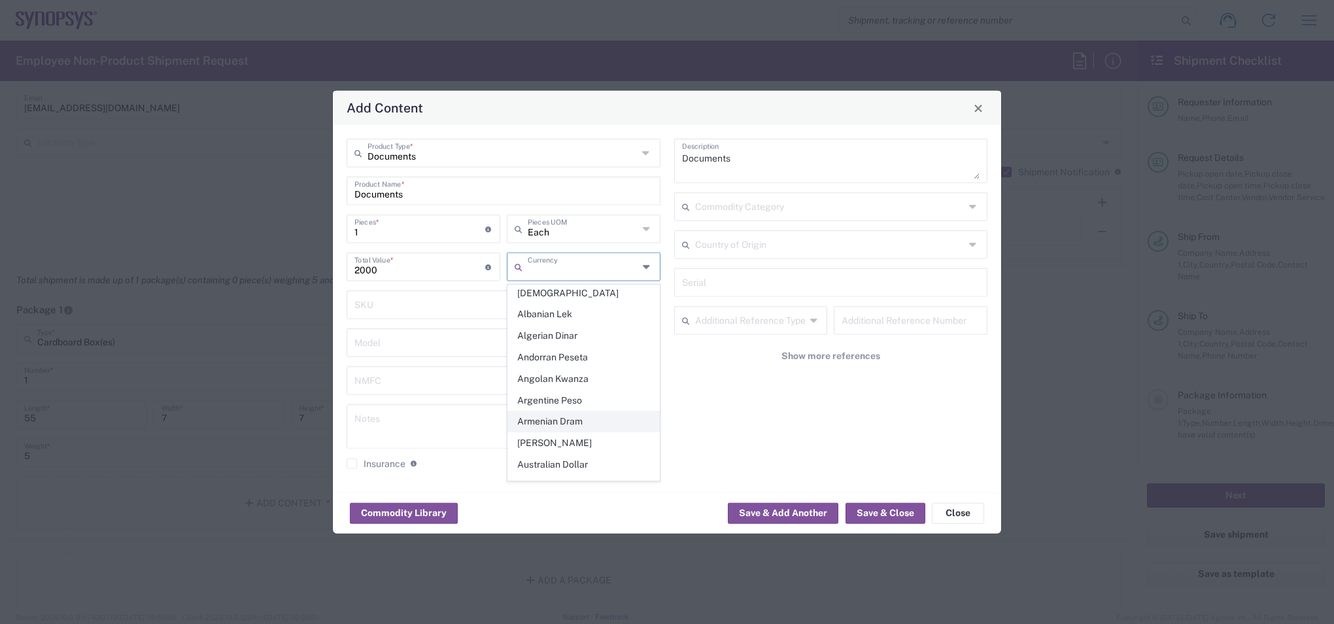
scroll to position [0, 0]
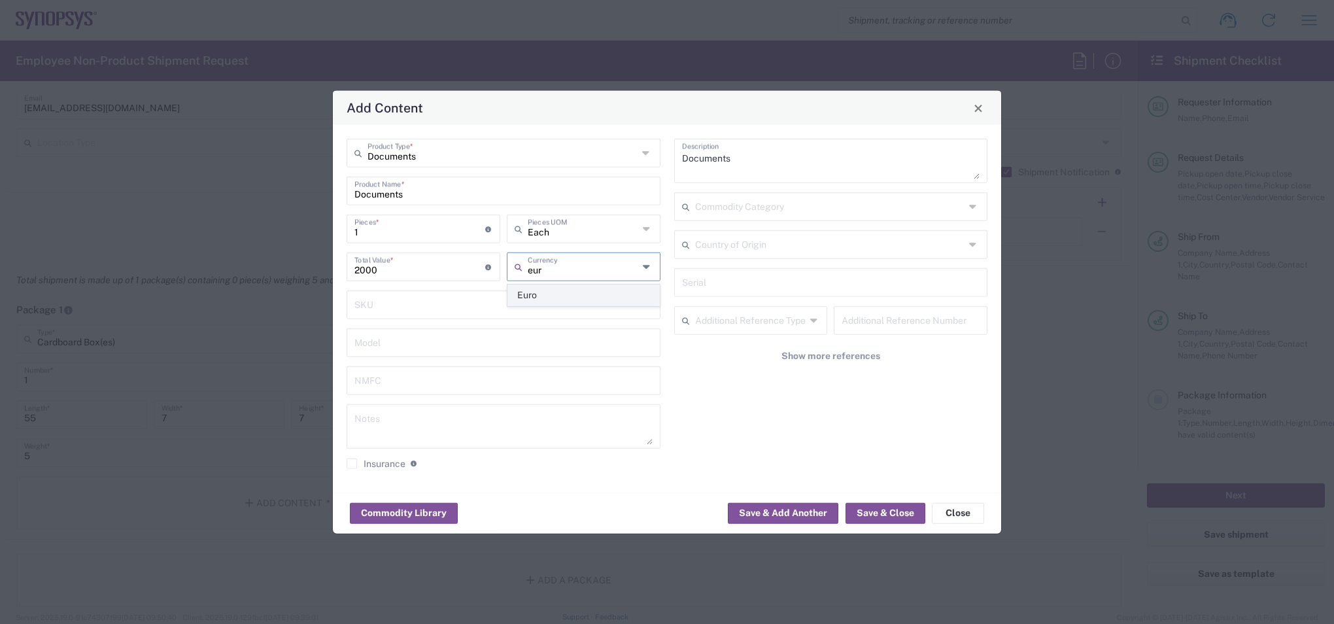
click at [538, 290] on span "Euro" at bounding box center [583, 295] width 151 height 20
type input "Euro"
click at [433, 306] on input "text" at bounding box center [504, 303] width 298 height 23
drag, startPoint x: 404, startPoint y: 266, endPoint x: 331, endPoint y: 253, distance: 74.4
click at [331, 253] on div "Add Content Documents Product Type * Documents Product Name * 1 Pieces * Number…" at bounding box center [667, 312] width 1334 height 624
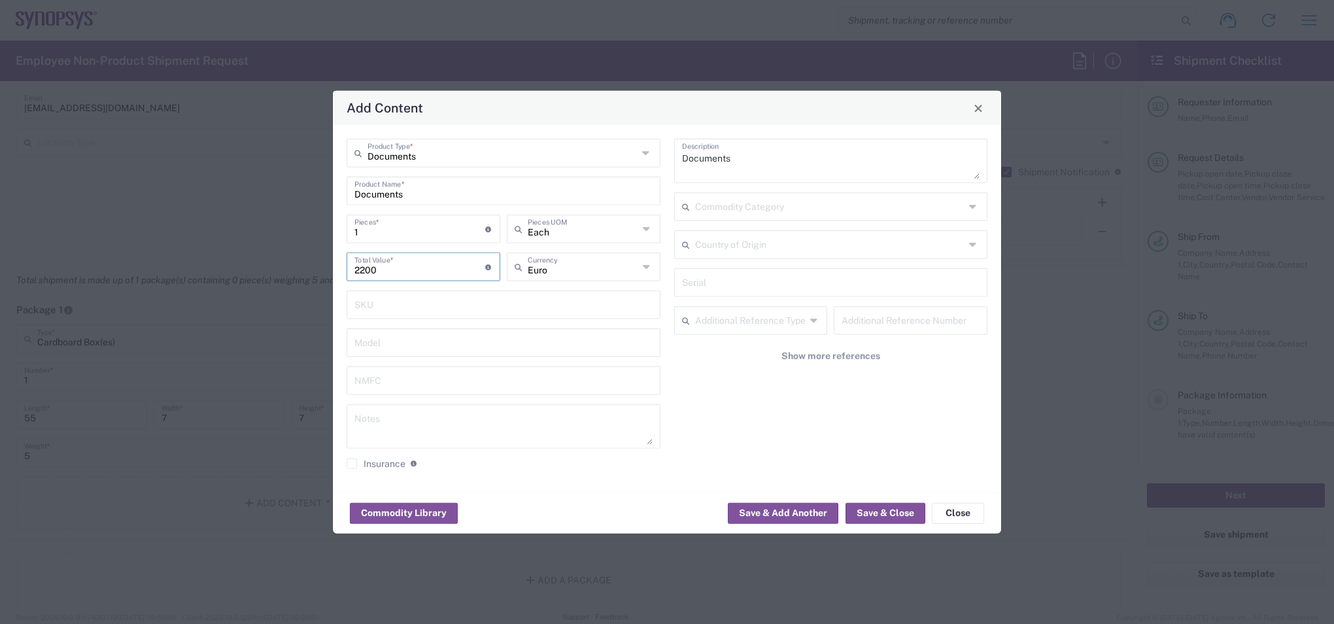
type input "2200"
click at [733, 430] on div "Documents Description Commodity Category Country of Origin Serial Additional Re…" at bounding box center [831, 309] width 328 height 340
click at [489, 336] on input "text" at bounding box center [504, 341] width 298 height 23
click at [773, 160] on textarea "Documents" at bounding box center [831, 161] width 298 height 37
drag, startPoint x: 773, startPoint y: 160, endPoint x: 646, endPoint y: 164, distance: 127.0
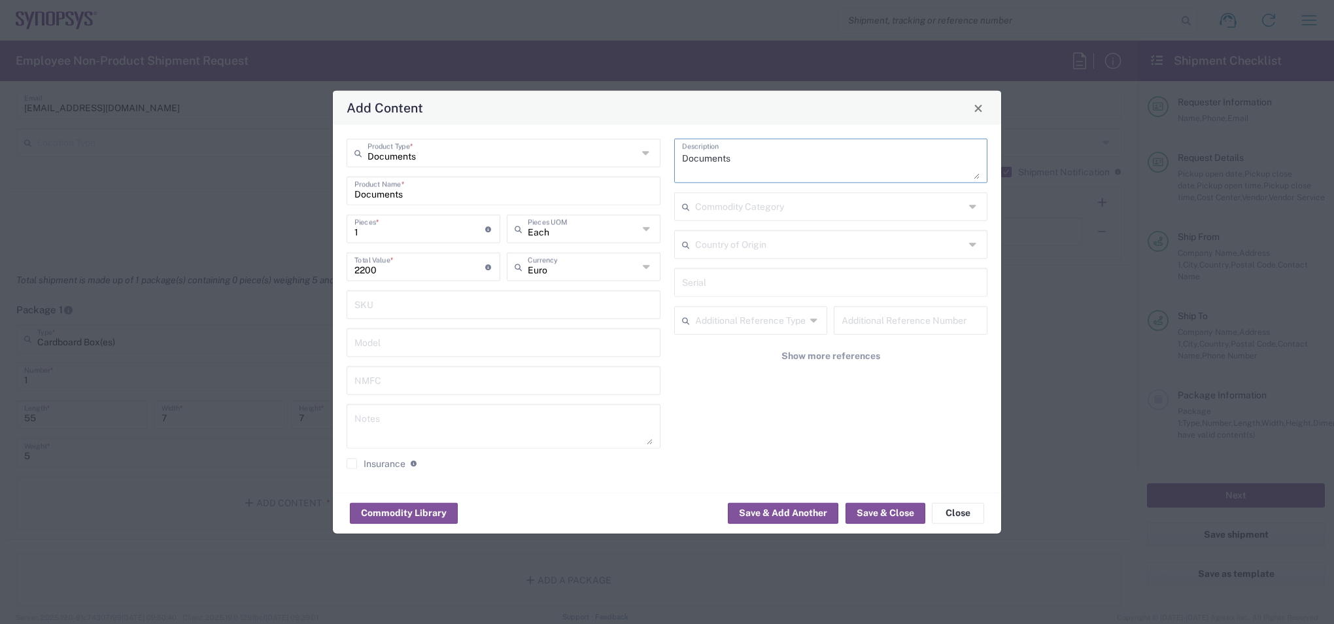
click at [646, 164] on div "Documents Product Type * Documents Product Name * 1 Pieces * Number of pieces i…" at bounding box center [667, 309] width 655 height 340
click at [637, 158] on input "Documents" at bounding box center [503, 152] width 270 height 23
click at [477, 199] on span "General Commodity" at bounding box center [503, 203] width 311 height 20
type input "General Commodity"
click at [746, 160] on input "text" at bounding box center [830, 152] width 270 height 23
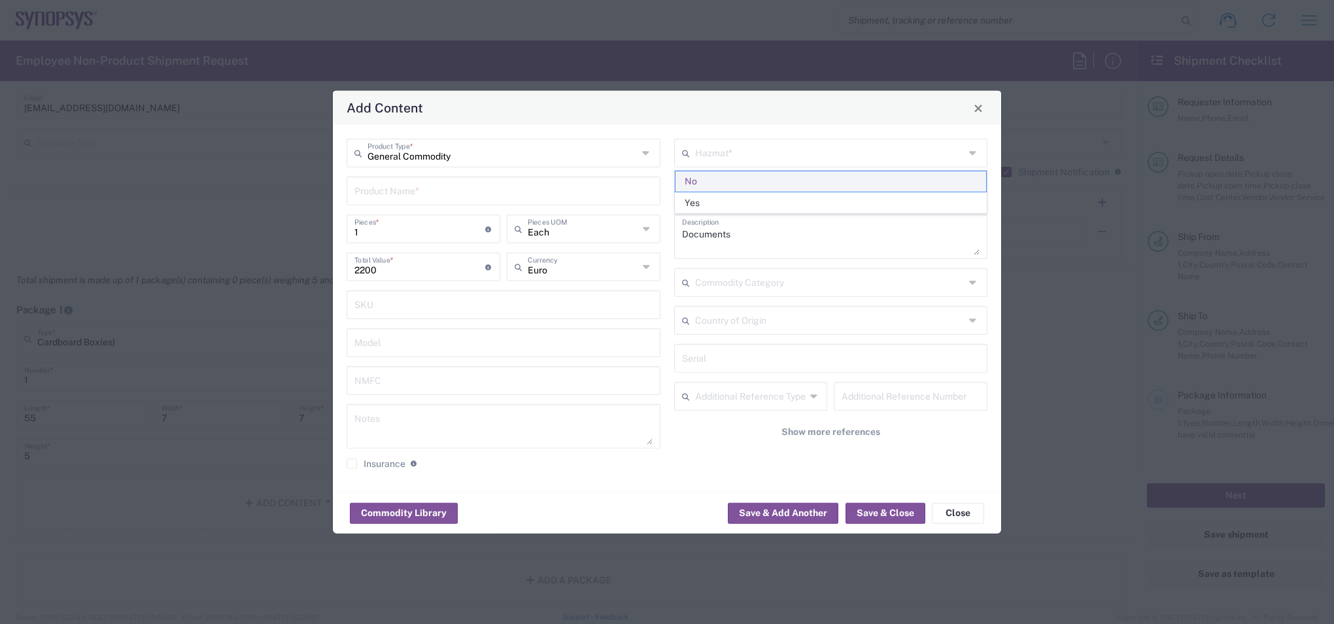
click at [744, 184] on span "No" at bounding box center [831, 181] width 311 height 20
click at [742, 199] on input "text" at bounding box center [830, 201] width 270 height 23
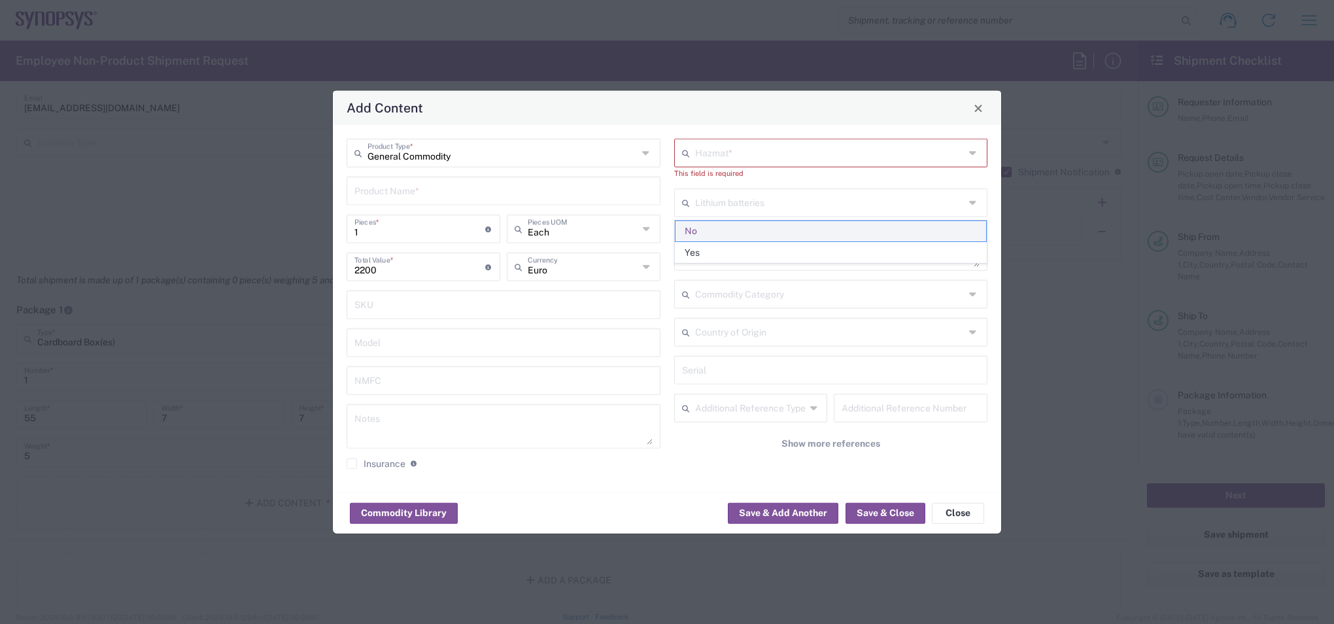
click at [723, 232] on span "No" at bounding box center [831, 231] width 311 height 20
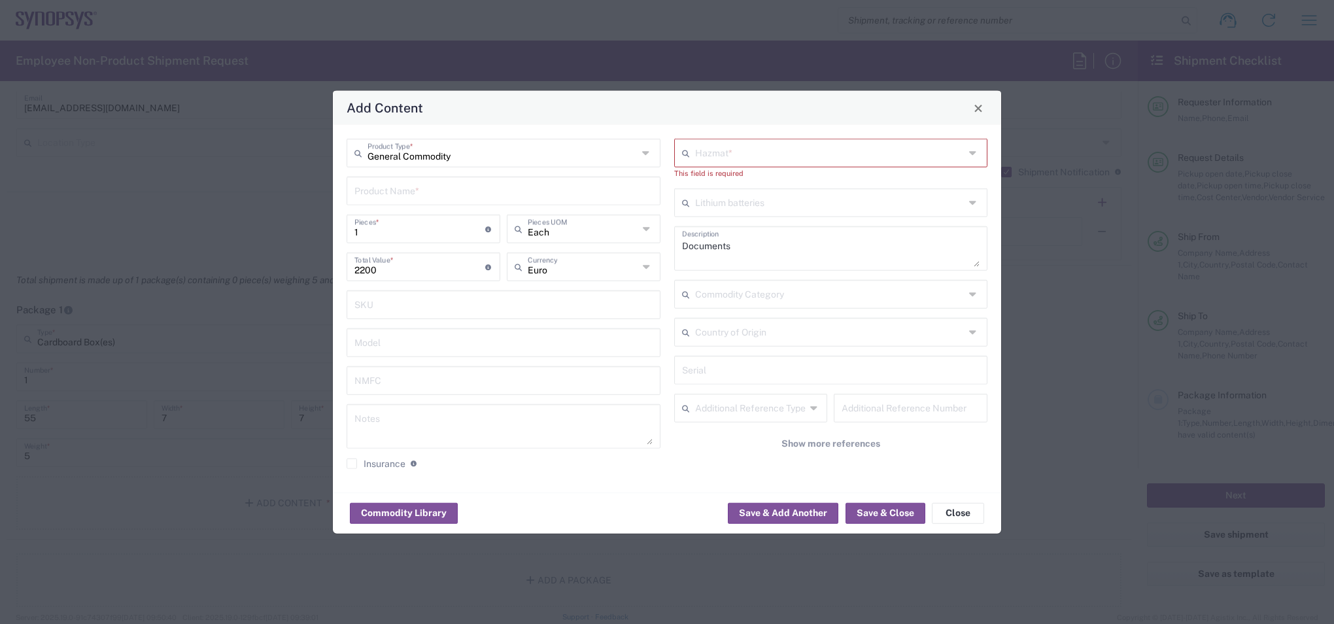
click at [755, 205] on input "text" at bounding box center [830, 201] width 270 height 23
click at [737, 254] on span "Yes" at bounding box center [831, 253] width 311 height 20
type input "Yes"
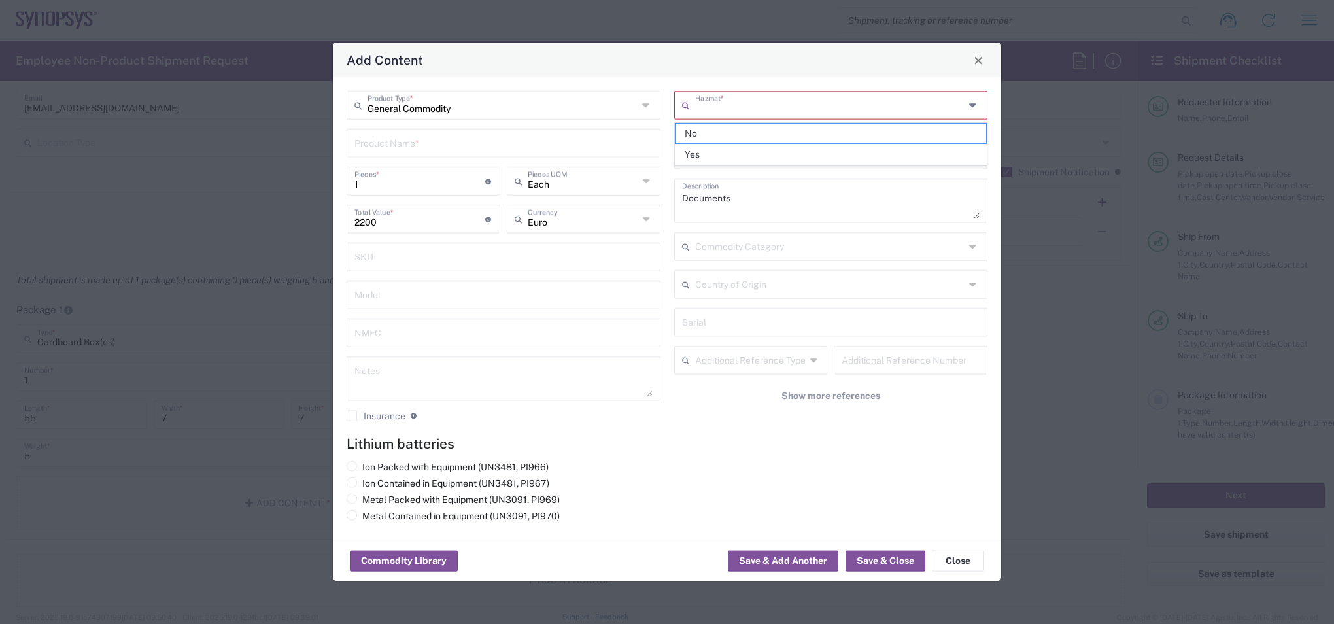
click at [732, 103] on input "text" at bounding box center [830, 104] width 270 height 23
click at [724, 135] on span "No" at bounding box center [831, 134] width 311 height 20
type input "No"
drag, startPoint x: 750, startPoint y: 191, endPoint x: 598, endPoint y: 171, distance: 153.1
click at [598, 171] on div "General Commodity Product Type * Product Name * 1 Pieces * Number of pieces ins…" at bounding box center [667, 261] width 655 height 340
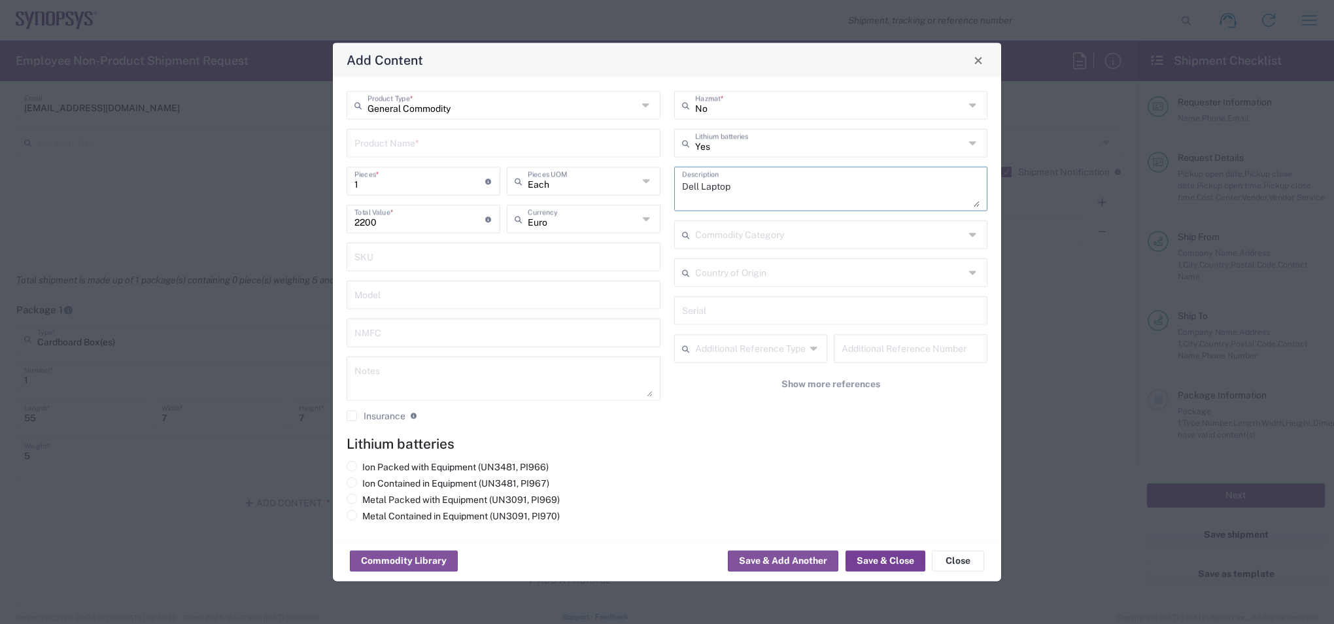
type textarea "Dell Laptop"
click at [879, 559] on button "Save & Close" at bounding box center [886, 561] width 80 height 21
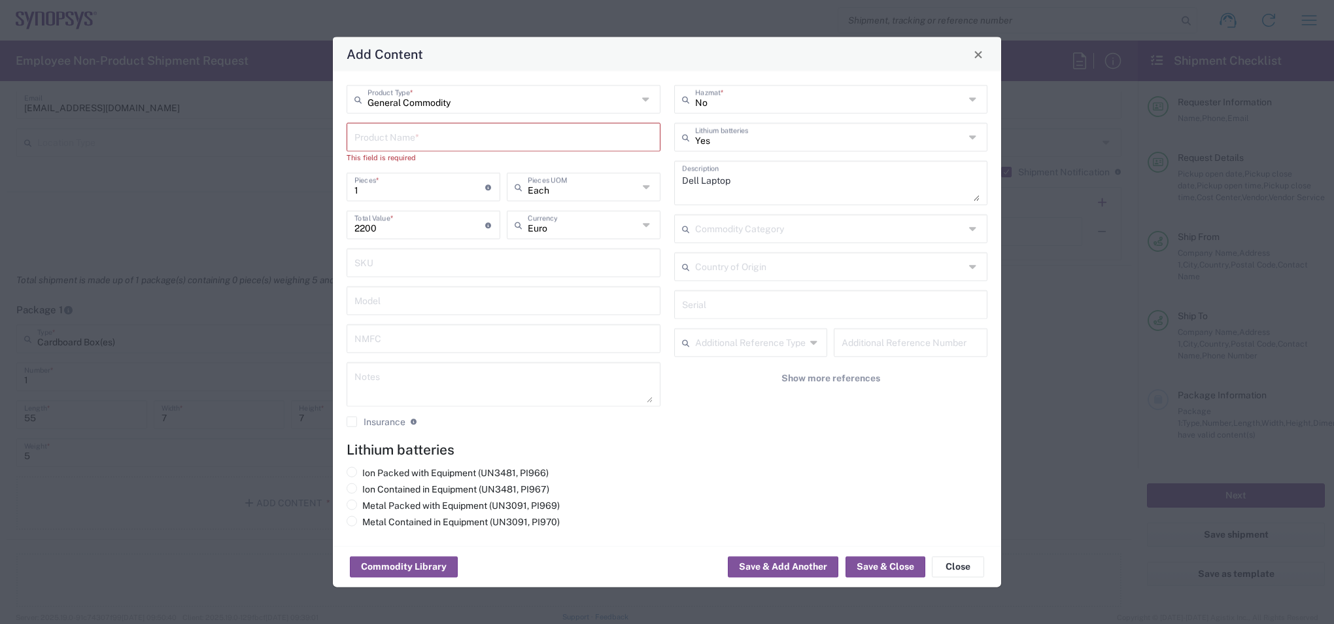
click at [556, 143] on input "text" at bounding box center [504, 136] width 298 height 23
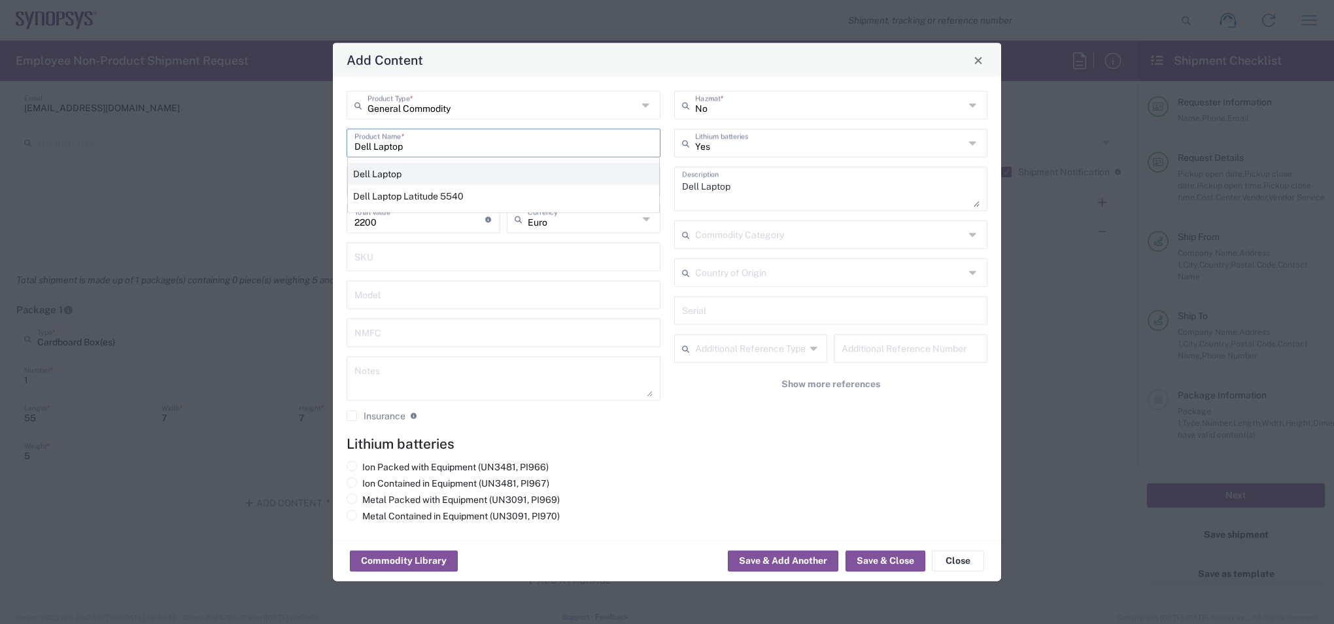
type input "Dell Laptop"
click at [434, 169] on div "Dell Laptop" at bounding box center [503, 174] width 311 height 22
type input "US Dollar"
type input "No"
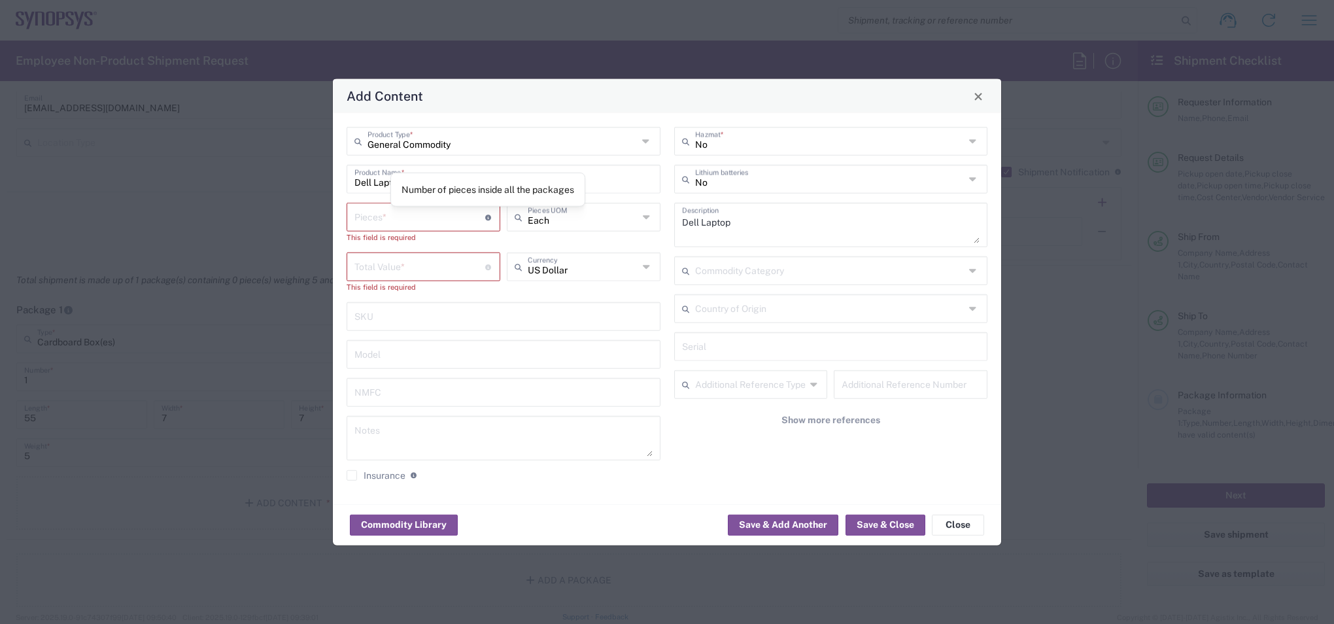
click at [488, 218] on icon at bounding box center [488, 217] width 7 height 6
click at [453, 221] on input "number" at bounding box center [420, 216] width 131 height 23
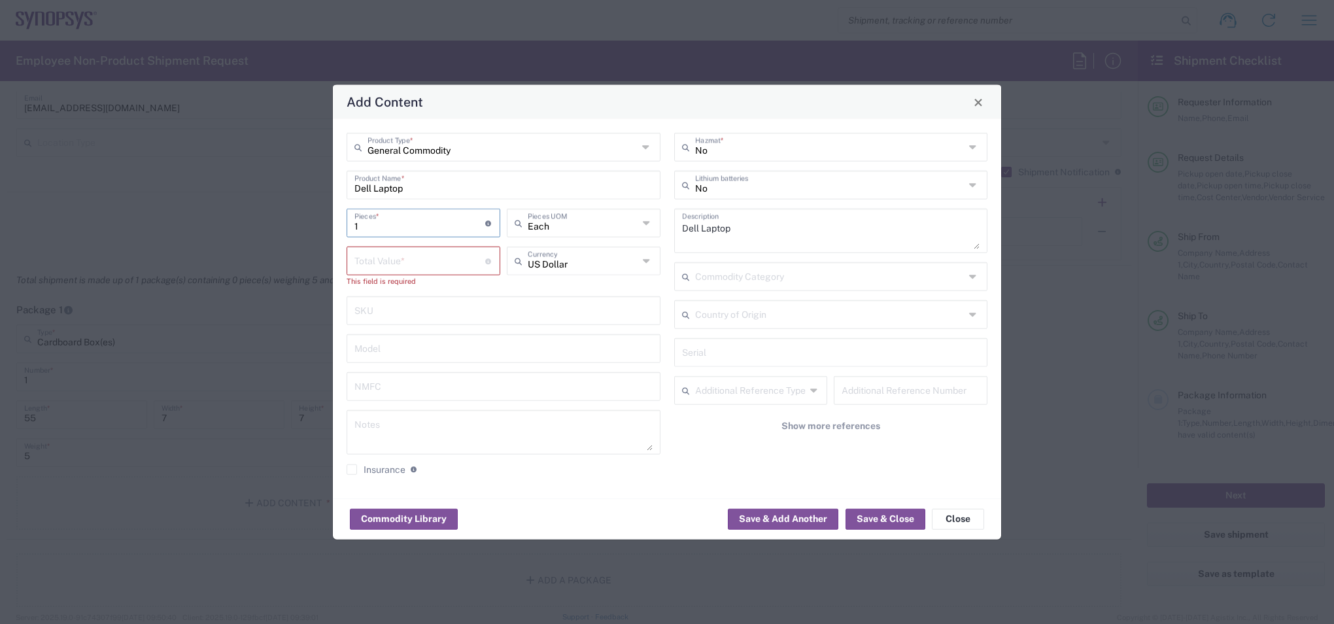
type input "1"
click at [648, 270] on icon at bounding box center [647, 261] width 9 height 21
click at [566, 287] on span "Euro" at bounding box center [583, 289] width 151 height 20
type input "Euro"
click at [453, 262] on input "number" at bounding box center [420, 260] width 131 height 23
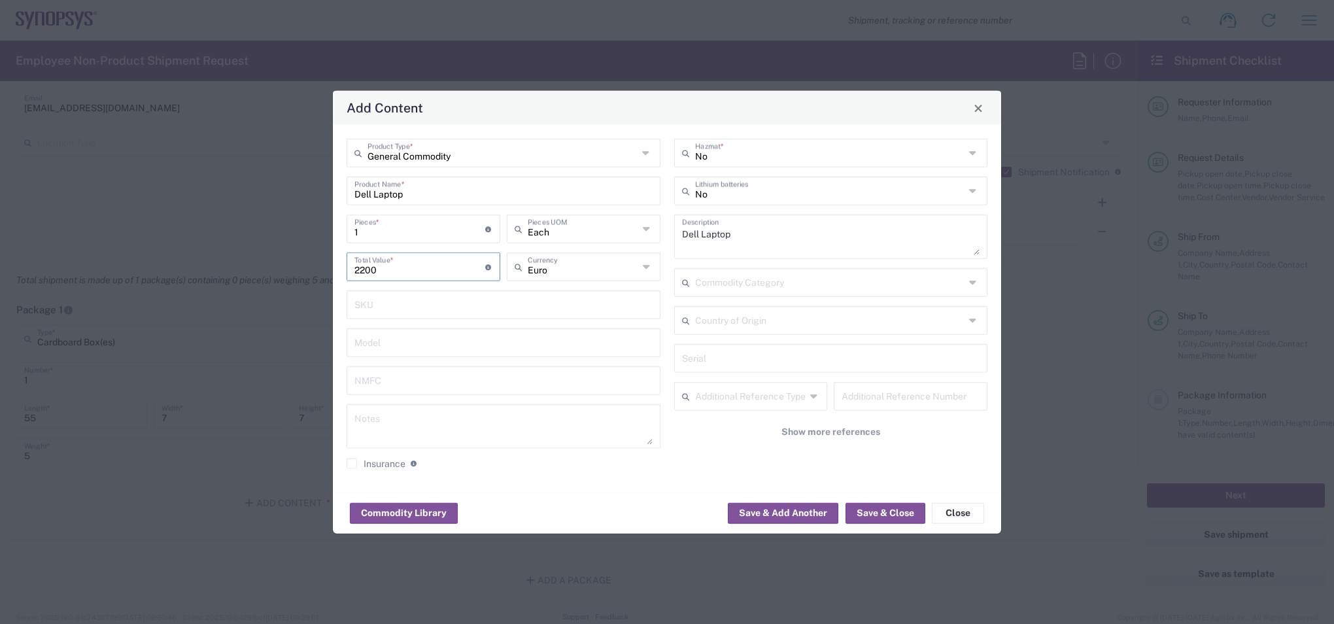
type input "2200"
click at [672, 455] on div "No Hazmat * No Lithium batteries Dell Laptop Description Commodity Category Cou…" at bounding box center [831, 309] width 328 height 340
click at [881, 515] on button "Save & Close" at bounding box center [886, 512] width 80 height 21
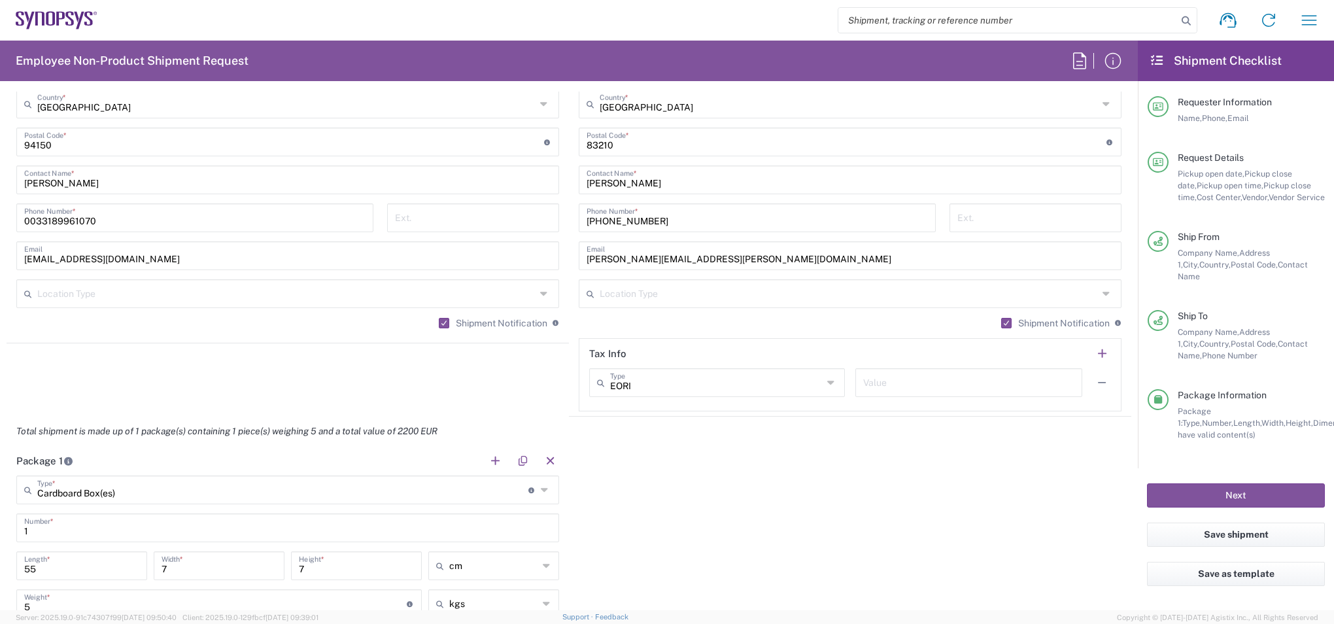
scroll to position [962, 0]
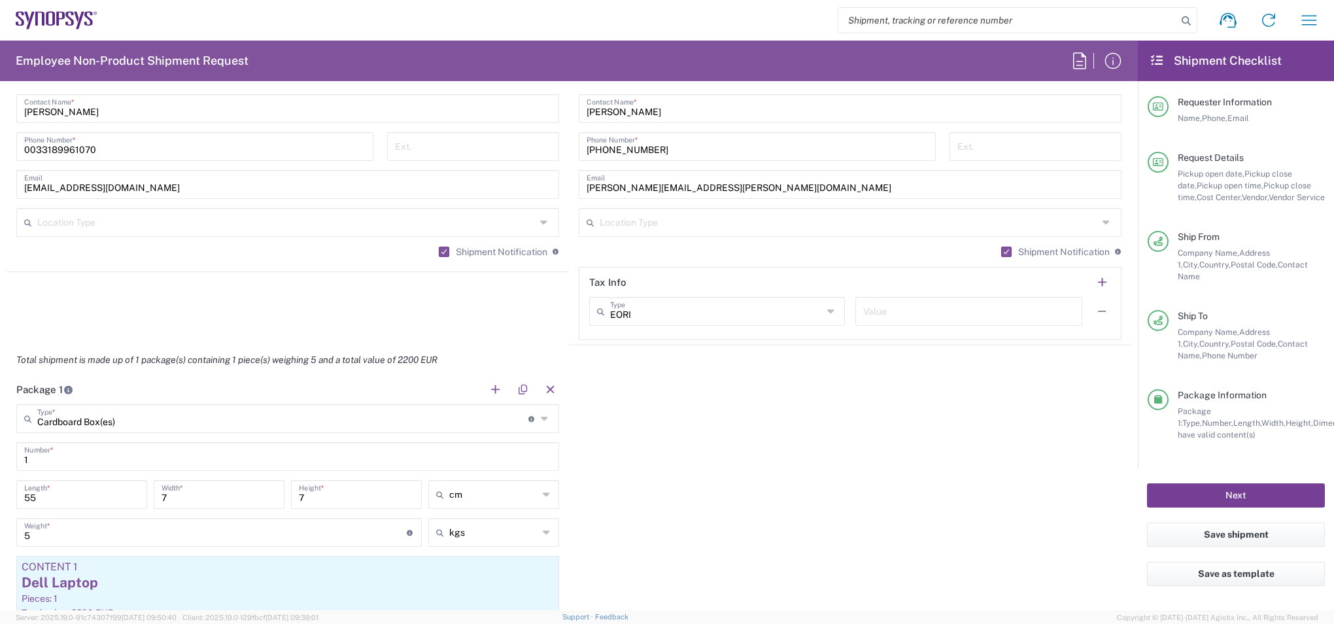
click at [1247, 483] on button "Next" at bounding box center [1236, 495] width 178 height 24
type input "111006"
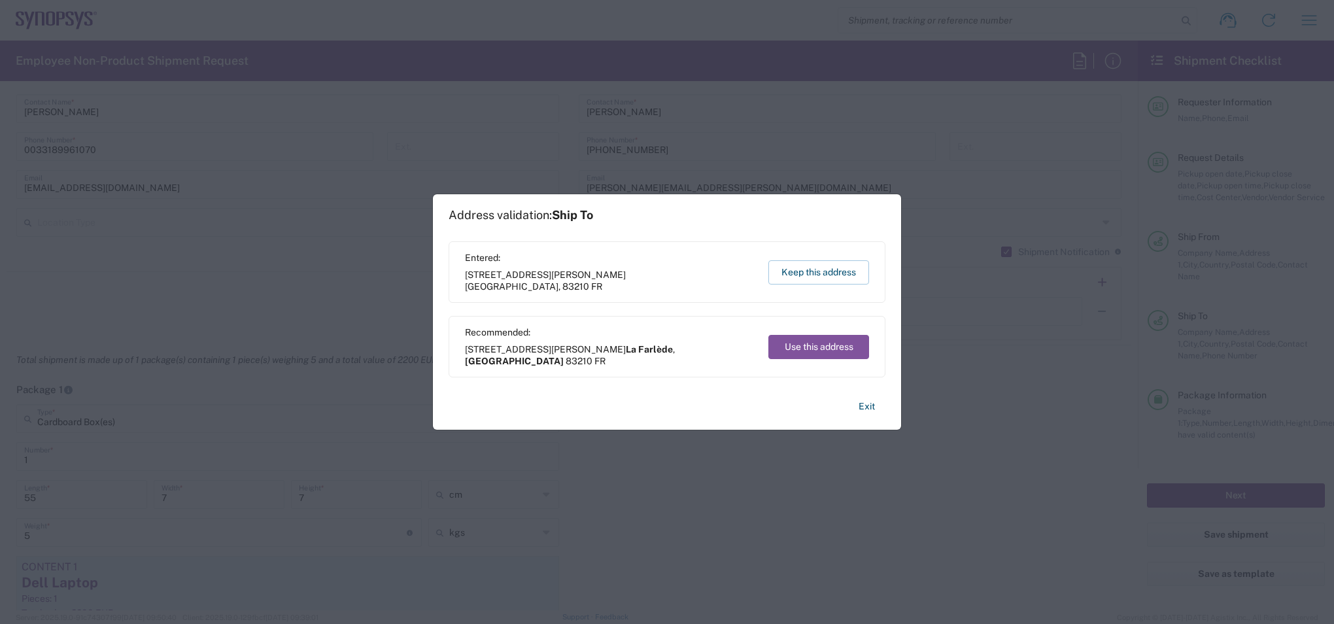
click at [564, 356] on span "Provence-Alpes-Côte d'Azur" at bounding box center [514, 361] width 99 height 10
drag, startPoint x: 595, startPoint y: 351, endPoint x: 496, endPoint y: 360, distance: 99.1
click at [496, 360] on span "60 rue Parmentier La Farlède , Provence-Alpes-Côte d'Azur 83210 FR" at bounding box center [610, 355] width 291 height 24
click at [626, 348] on span "La Farlède" at bounding box center [649, 349] width 47 height 10
drag, startPoint x: 597, startPoint y: 350, endPoint x: 495, endPoint y: 366, distance: 103.3
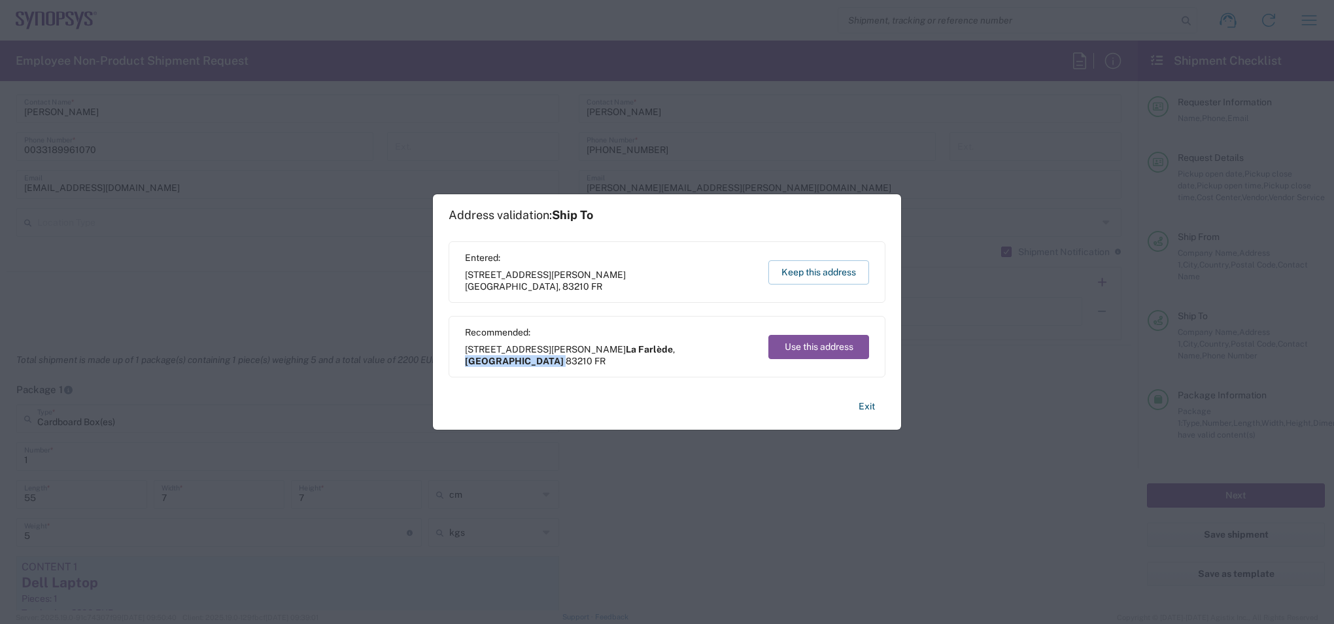
click at [495, 366] on span "60 rue Parmentier La Farlède , Provence-Alpes-Côte d'Azur 83210 FR" at bounding box center [610, 355] width 291 height 24
click at [820, 348] on button "Use this address" at bounding box center [819, 347] width 101 height 24
type input "La Farlède"
type input "Provence-Alpes-Côte d'Azur"
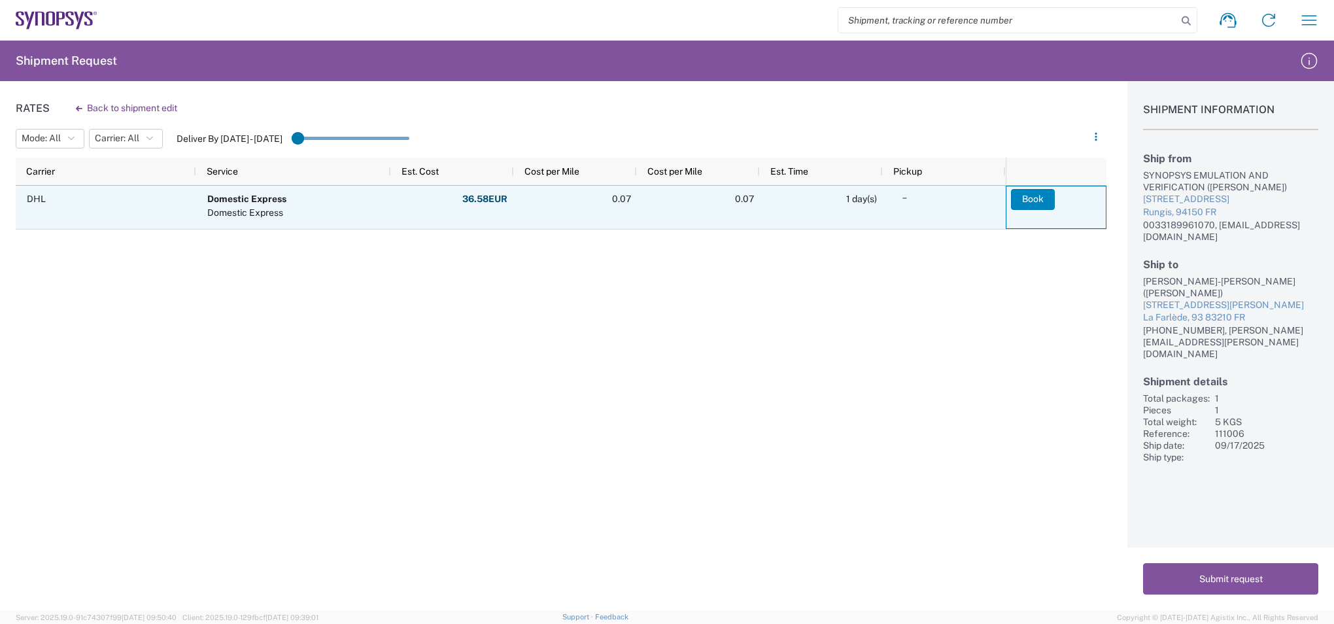
click at [1039, 196] on button "Book" at bounding box center [1033, 199] width 44 height 21
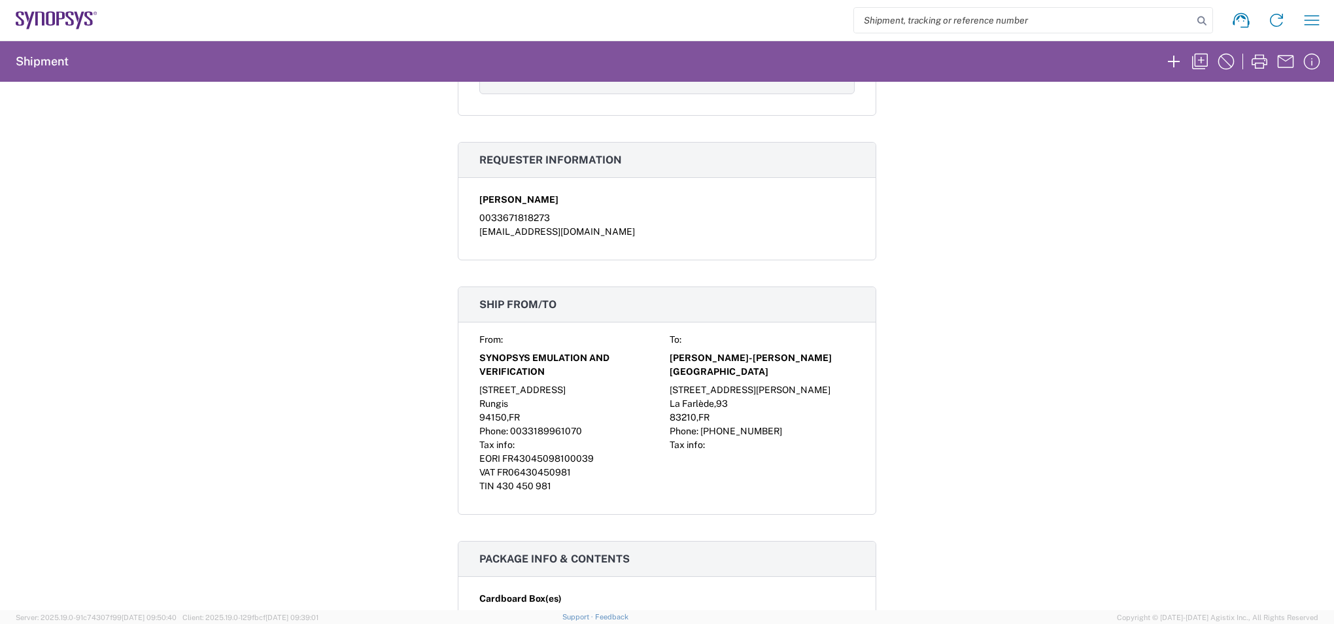
scroll to position [262, 0]
